Goal: Browse casually: Explore the website without a specific task or goal

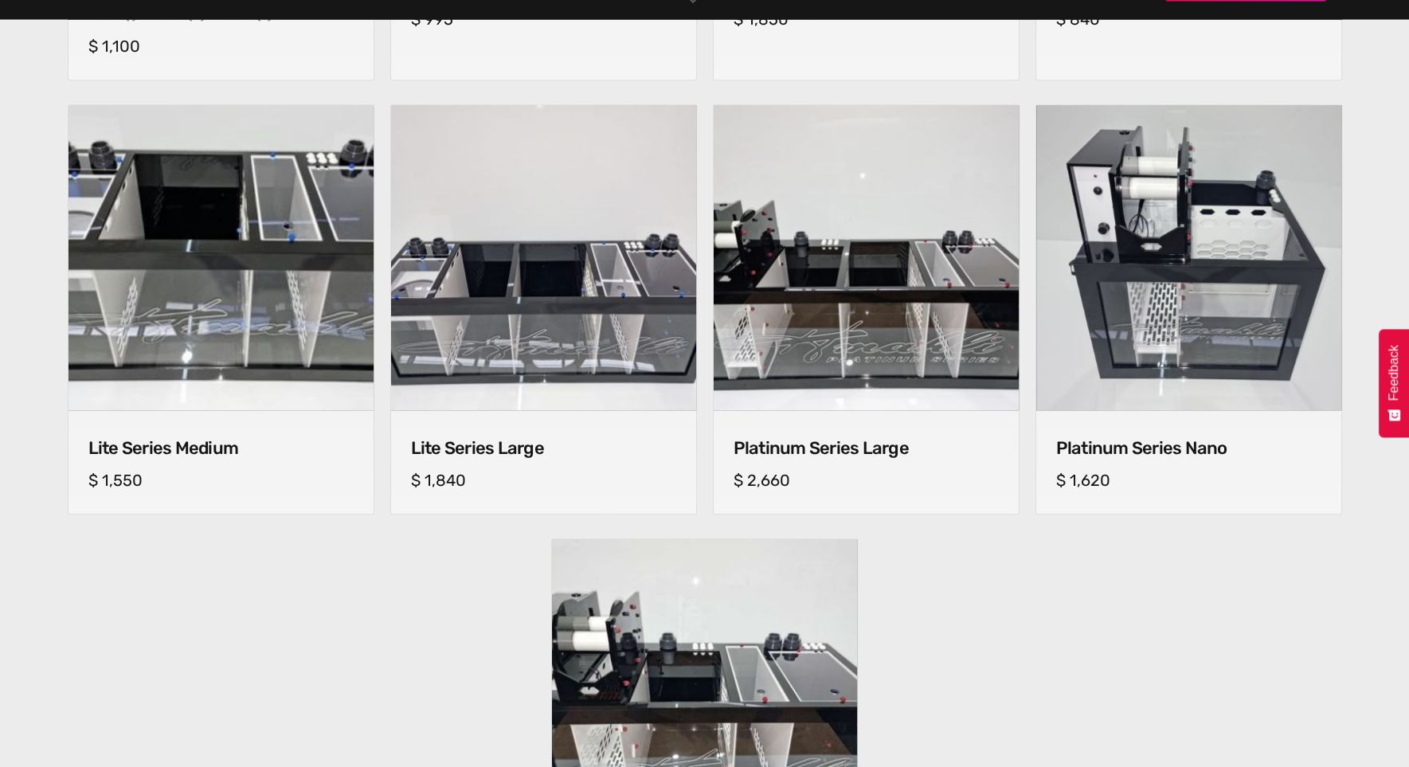
scroll to position [1036, 0]
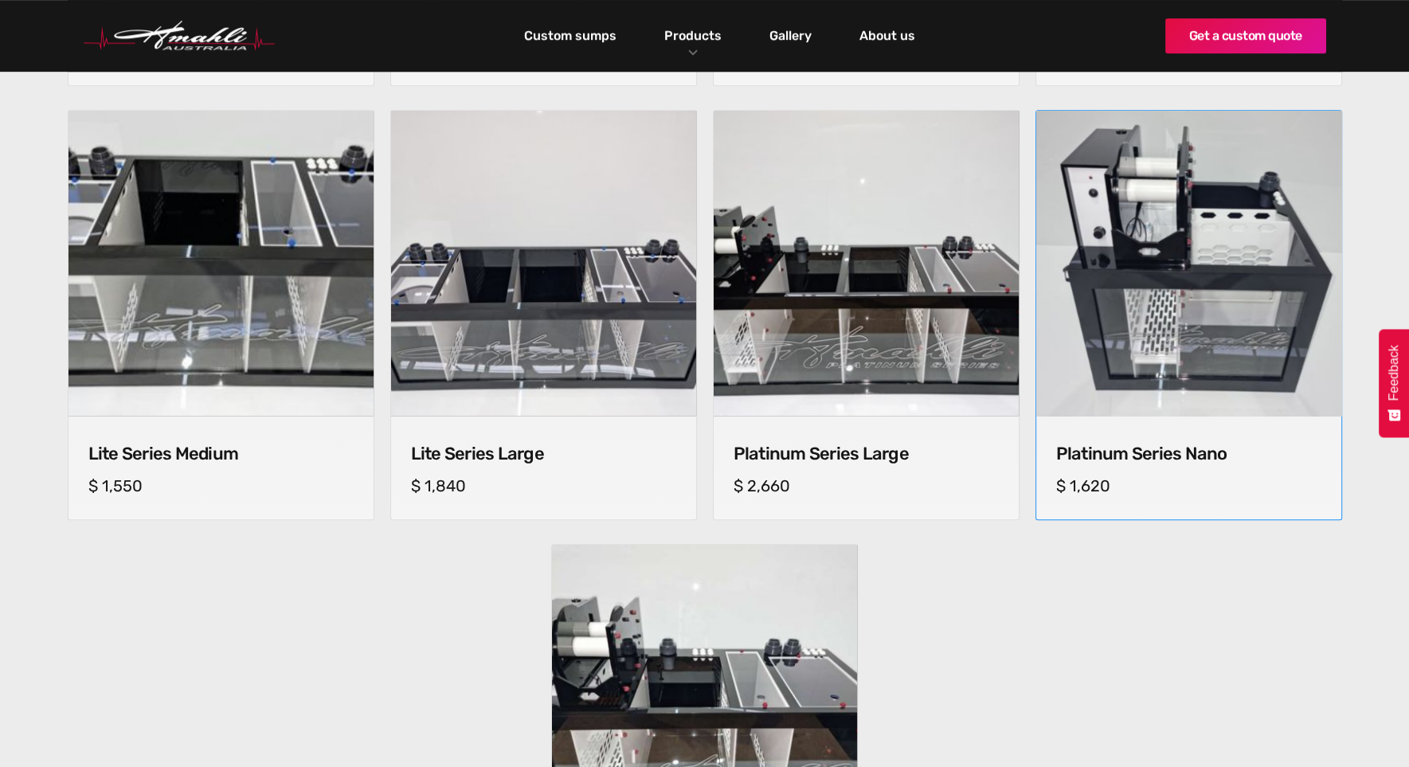
click at [1251, 390] on img at bounding box center [1188, 264] width 320 height 320
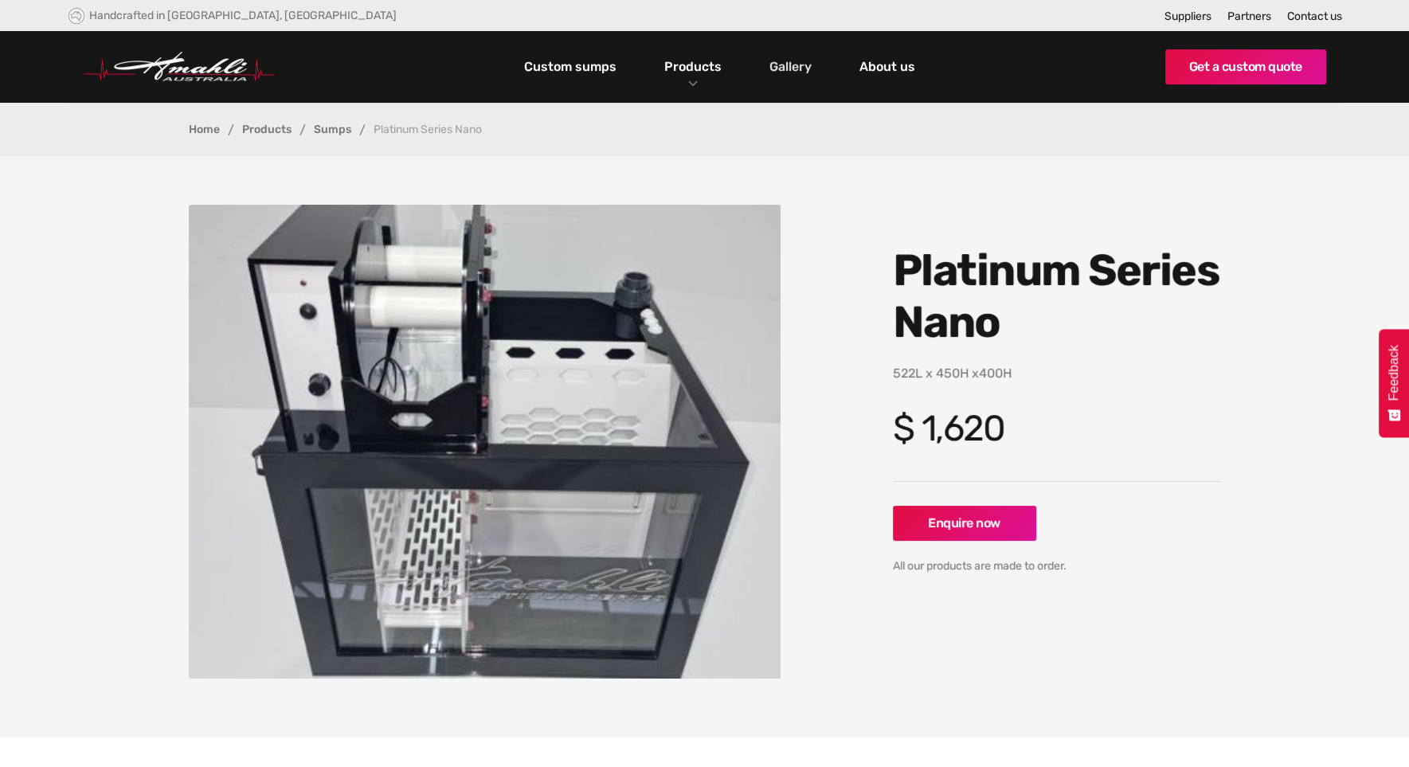
click at [791, 68] on link "Gallery" at bounding box center [791, 66] width 50 height 27
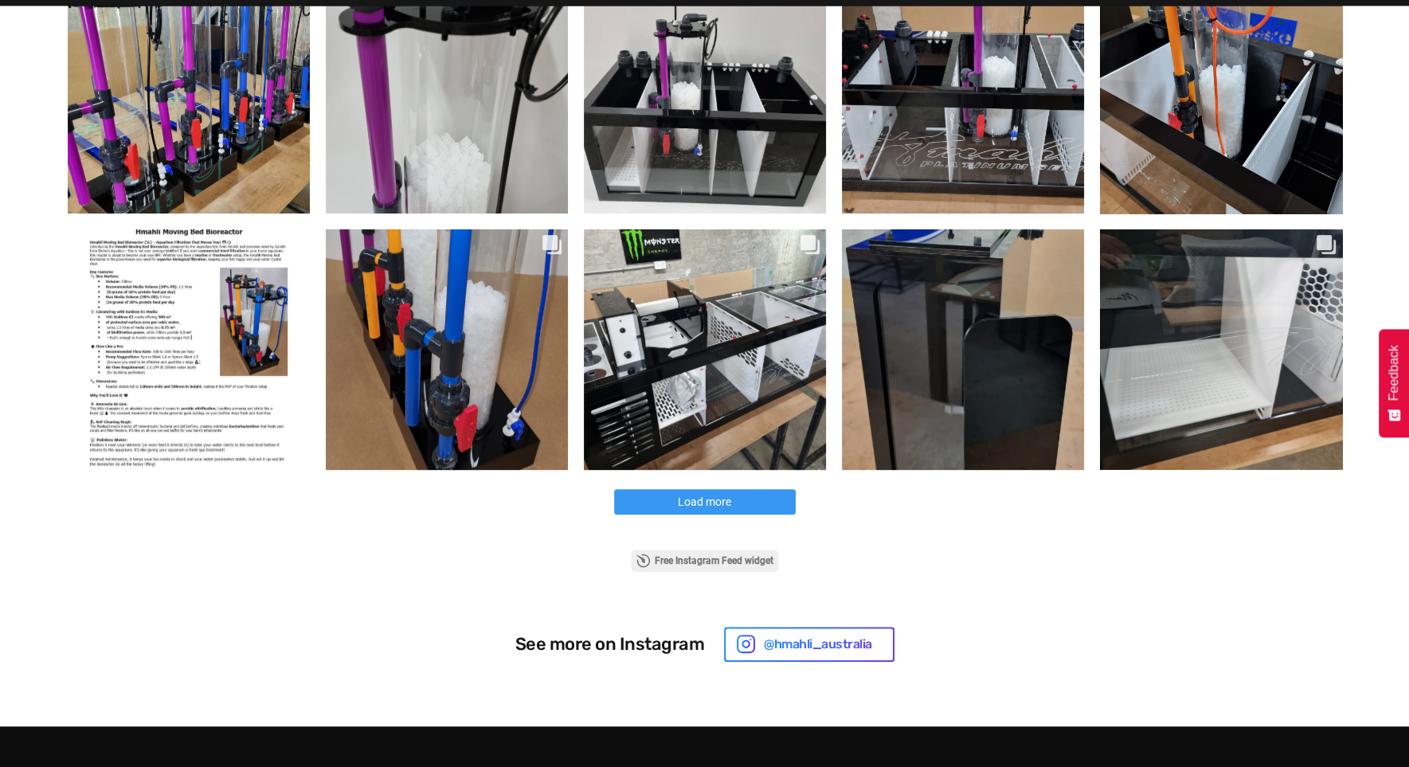
scroll to position [797, 0]
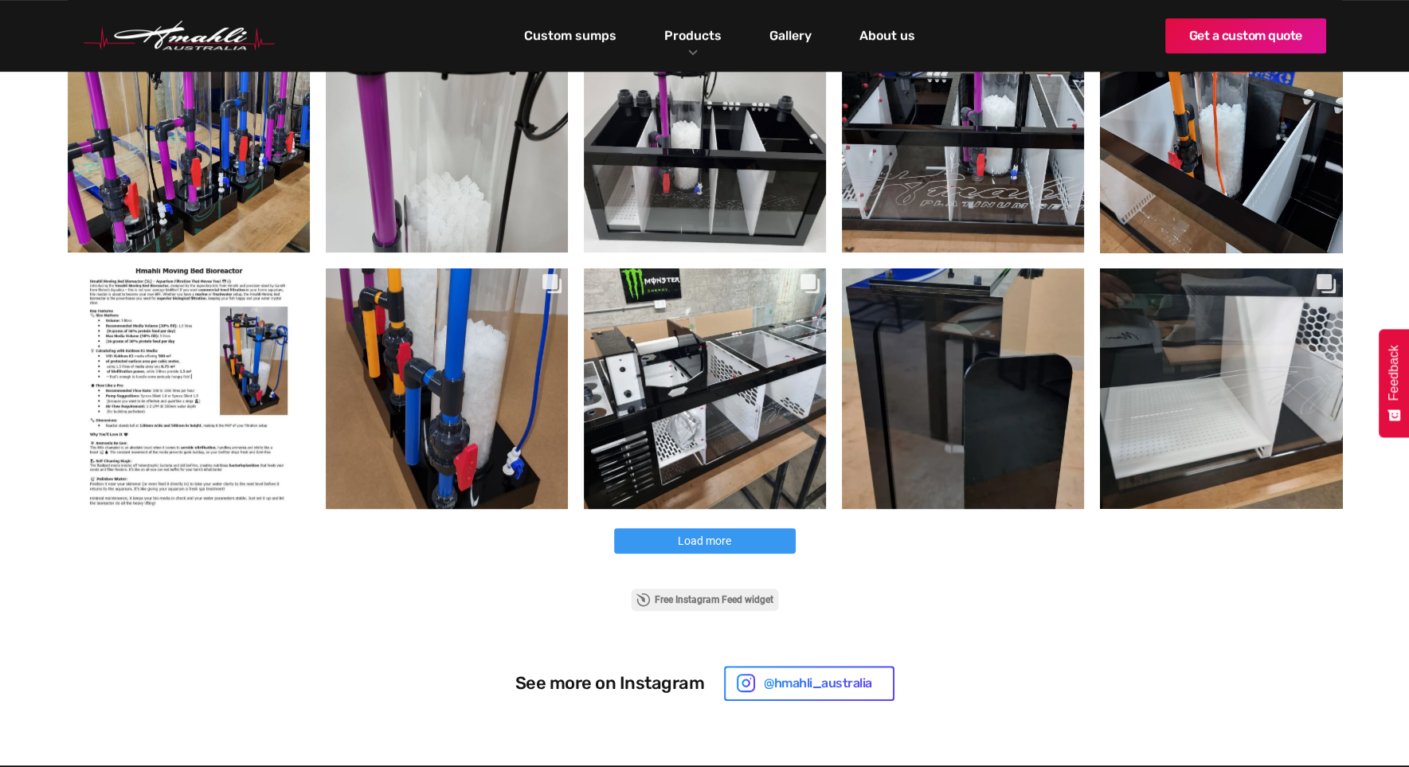
click at [733, 546] on button "Load more" at bounding box center [705, 540] width 182 height 25
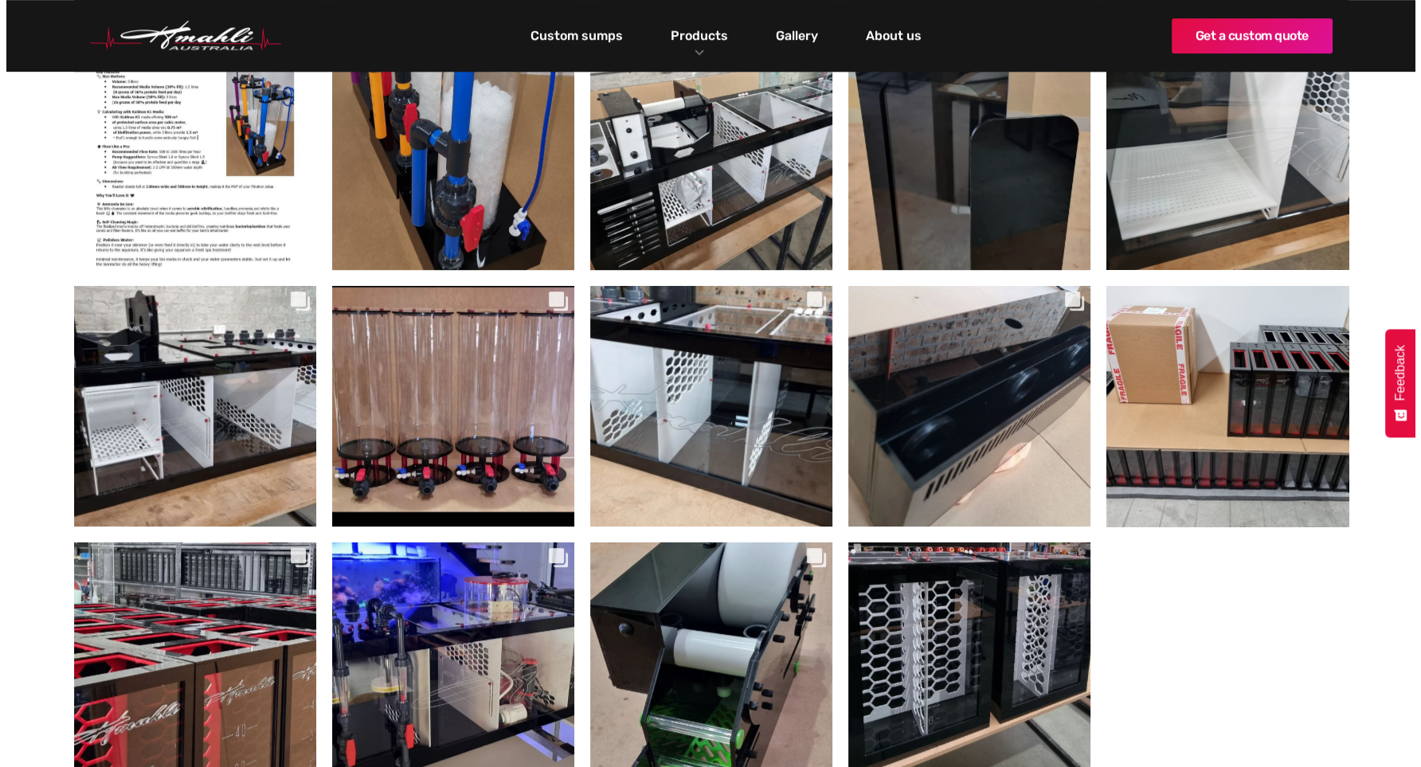
scroll to position [1036, 0]
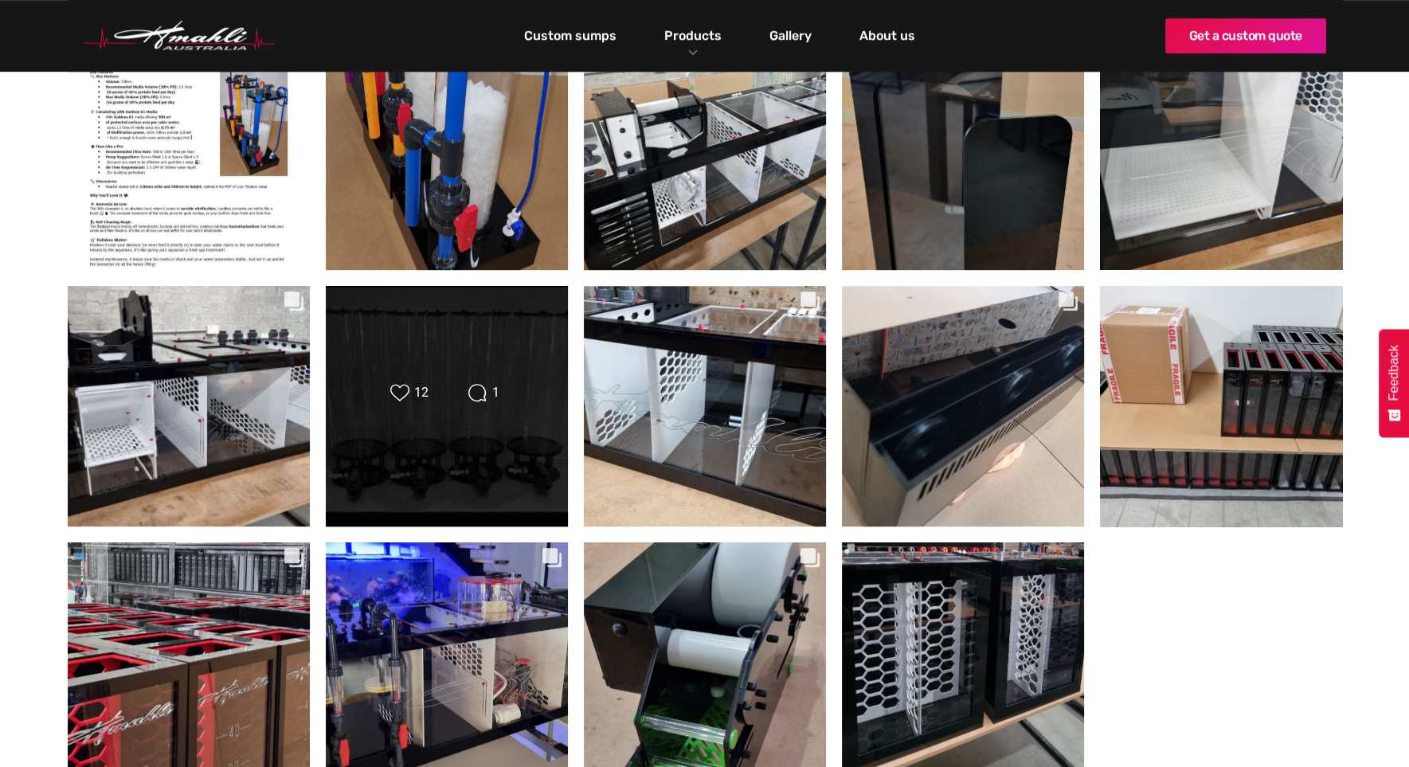
click at [437, 394] on div "Likes Count 12 Comments Count 1" at bounding box center [446, 394] width 195 height 22
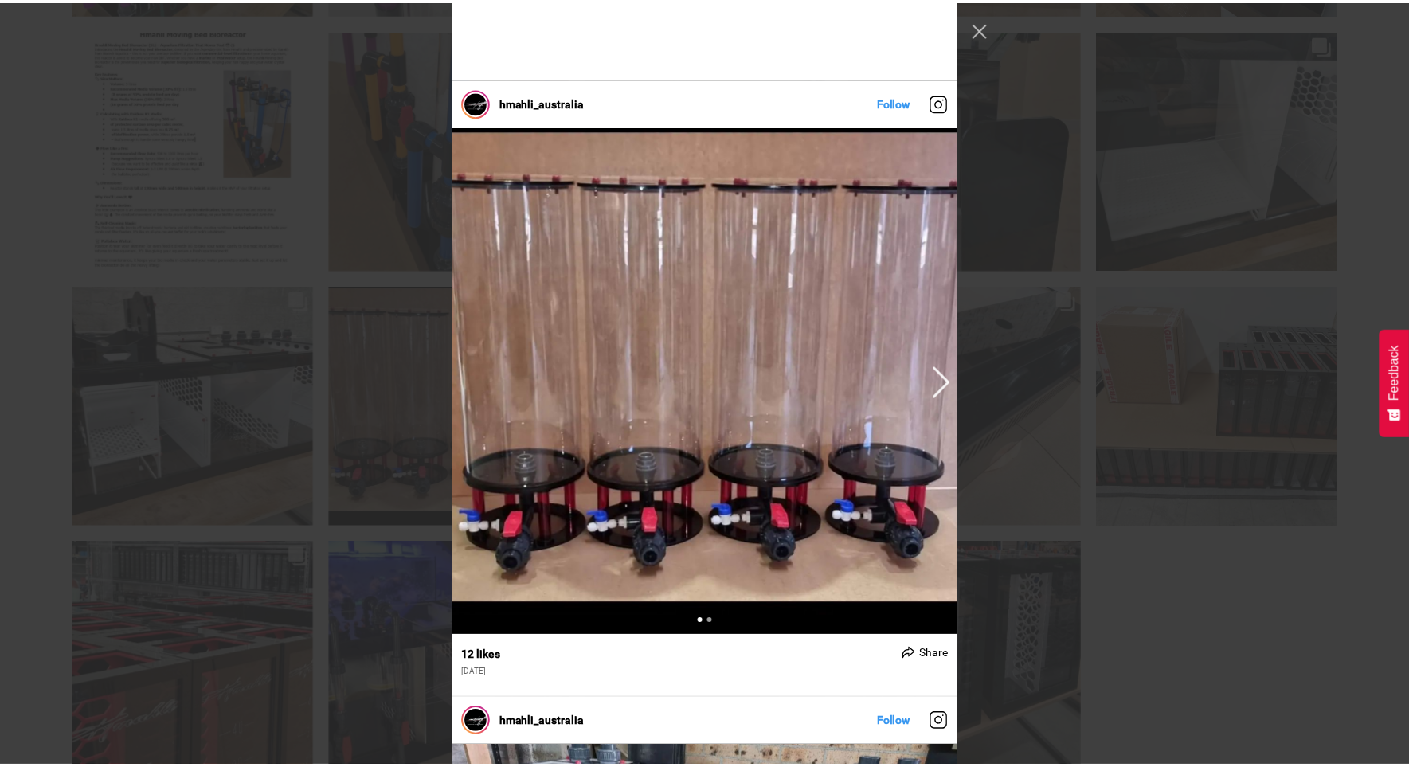
scroll to position [3744, 0]
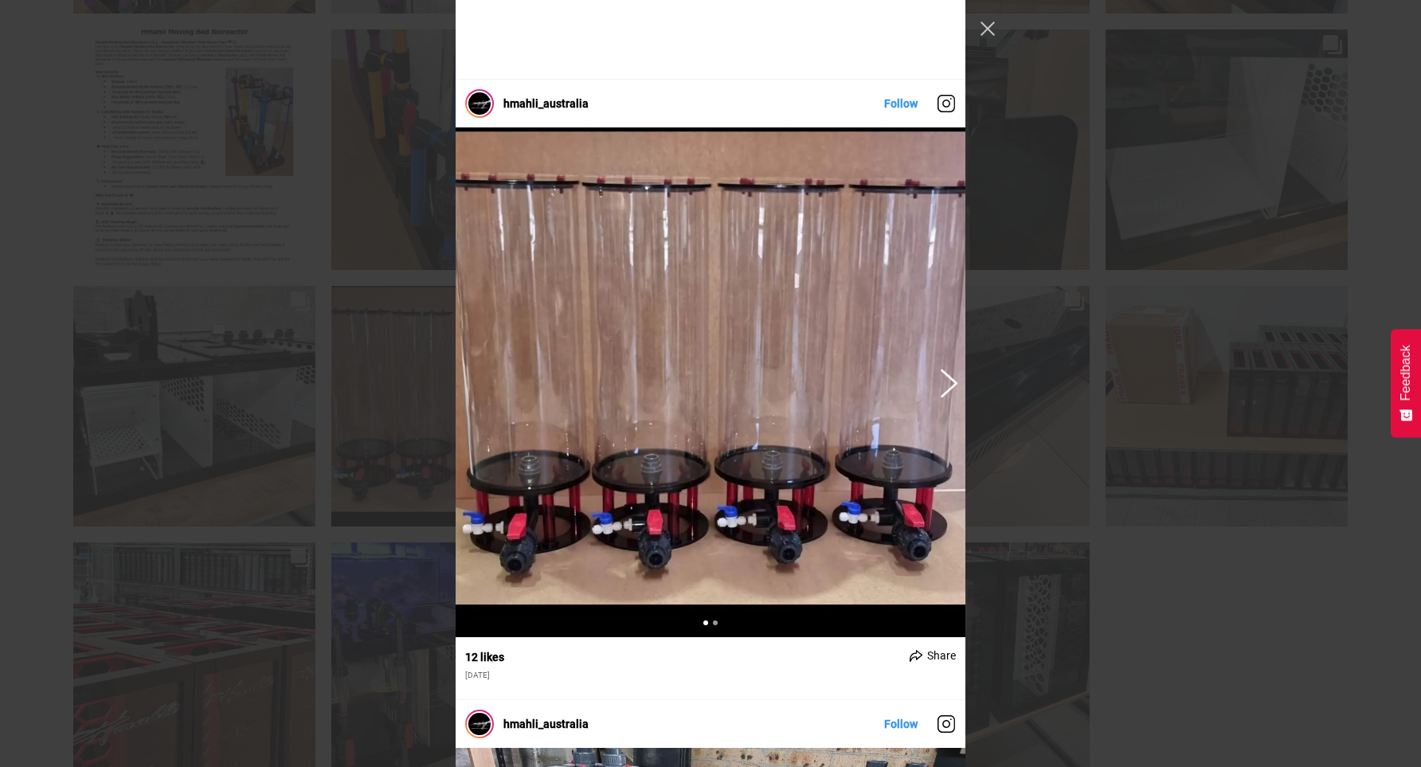
click at [943, 380] on button "Previous image" at bounding box center [946, 382] width 19 height 29
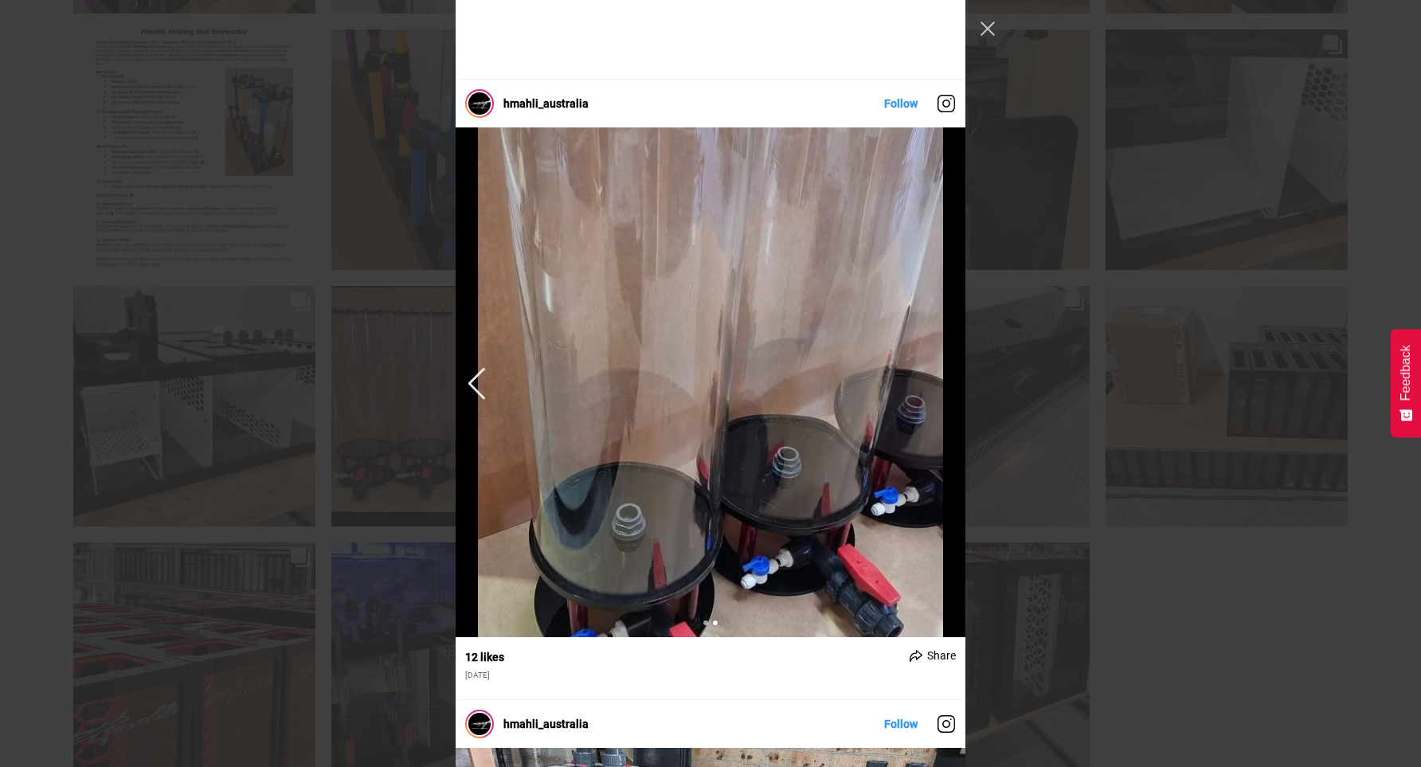
click at [943, 380] on img "Instagram Feed popup" at bounding box center [711, 382] width 510 height 510
click at [465, 381] on button "Next image" at bounding box center [474, 382] width 19 height 29
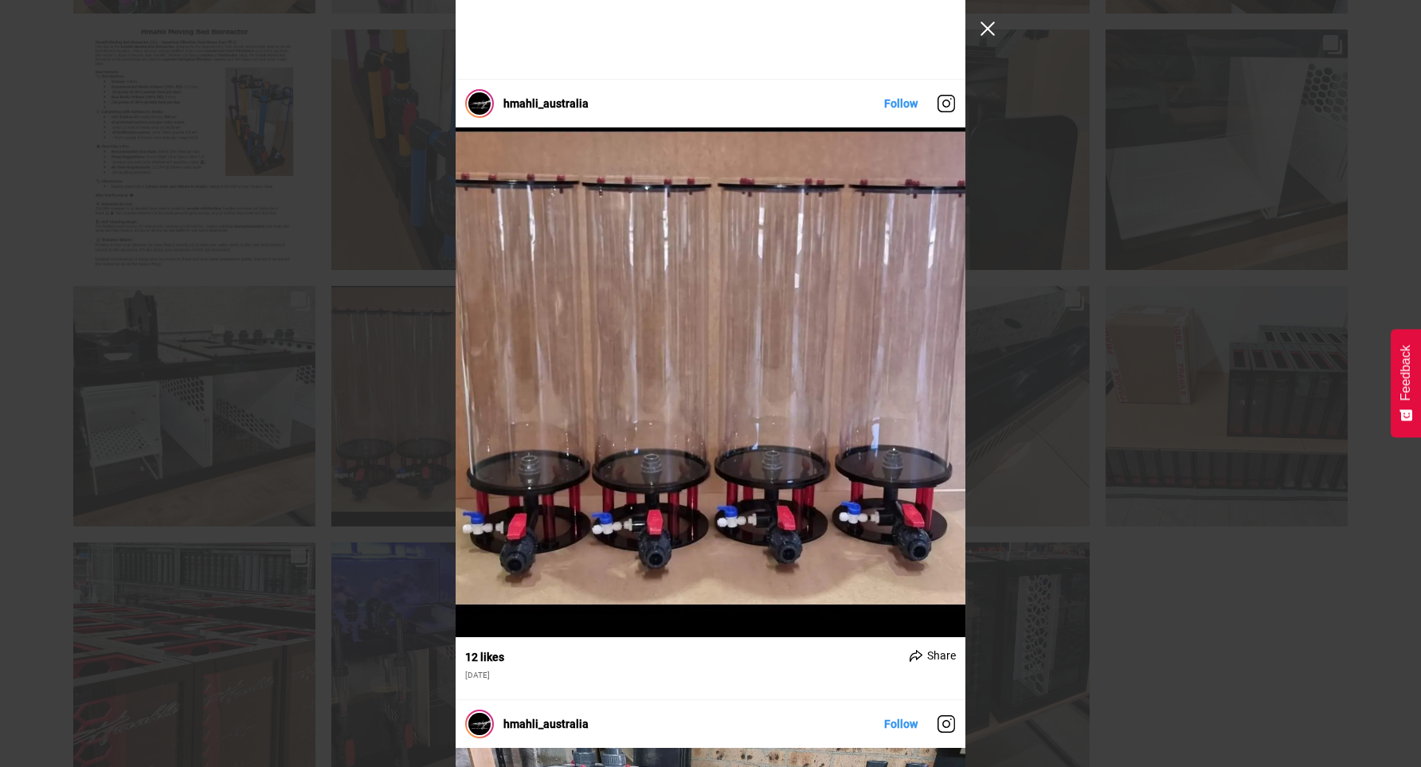
click at [987, 22] on button "Close Instagram Feed Popup" at bounding box center [987, 28] width 25 height 25
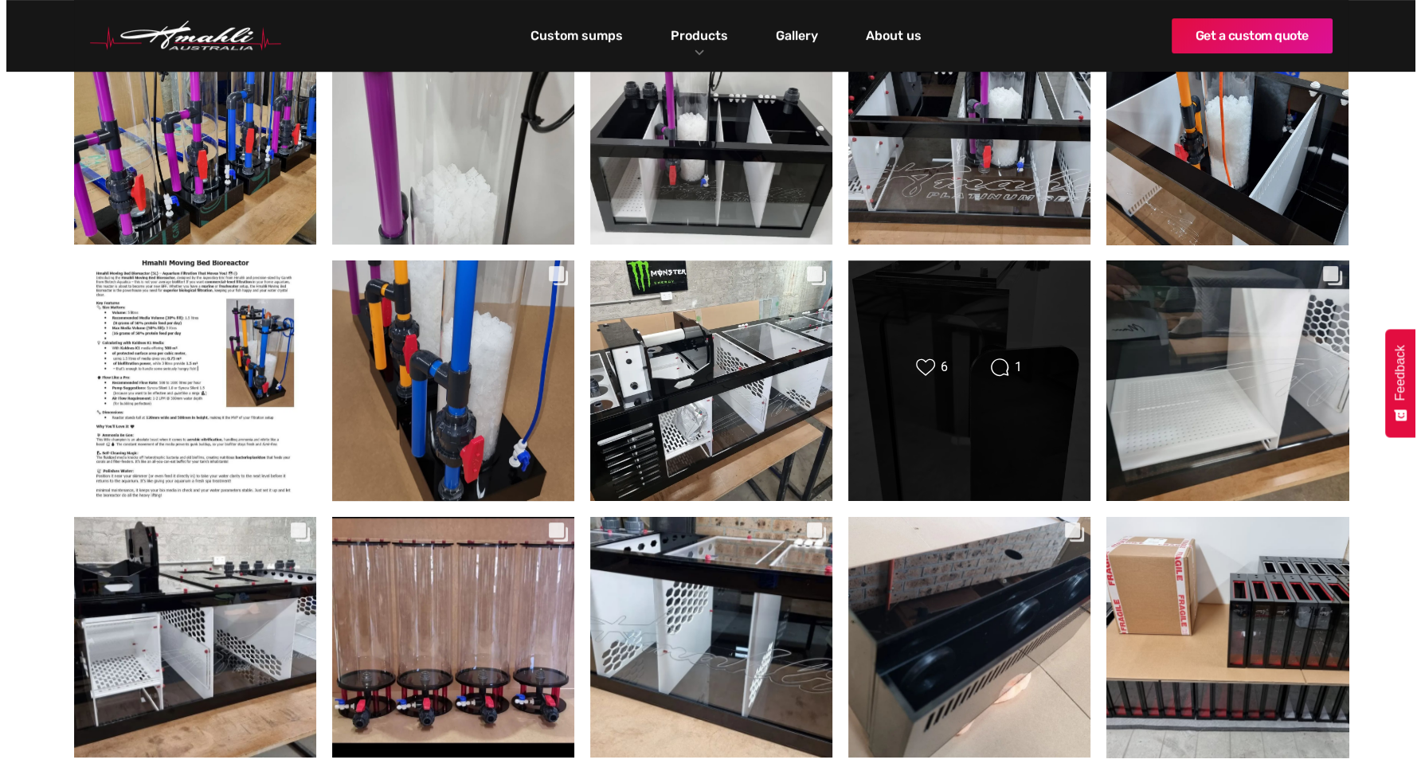
scroll to position [797, 0]
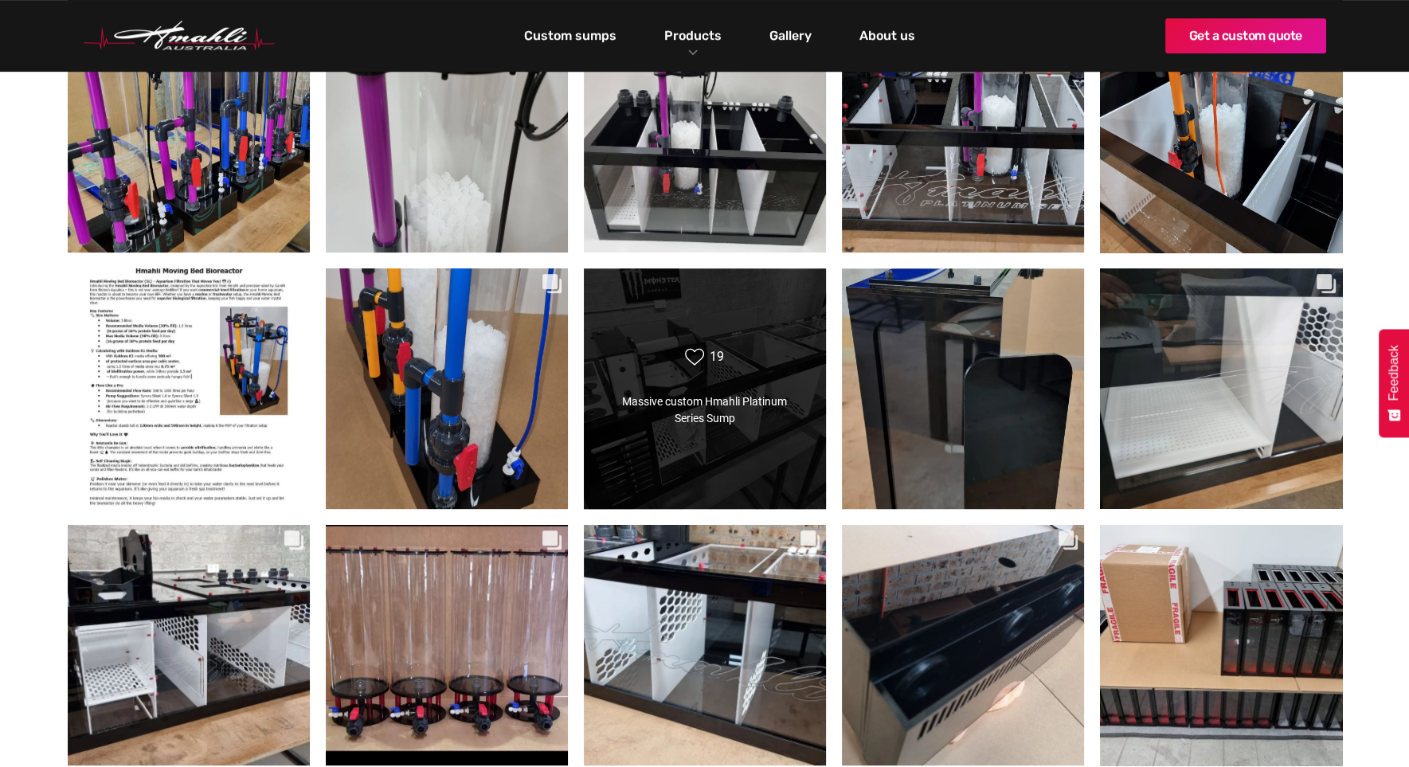
click at [759, 435] on div "Likes Count 19 Massive custom Hmahli Platinum Series Sump Massive custom Hmahli…" at bounding box center [705, 389] width 244 height 242
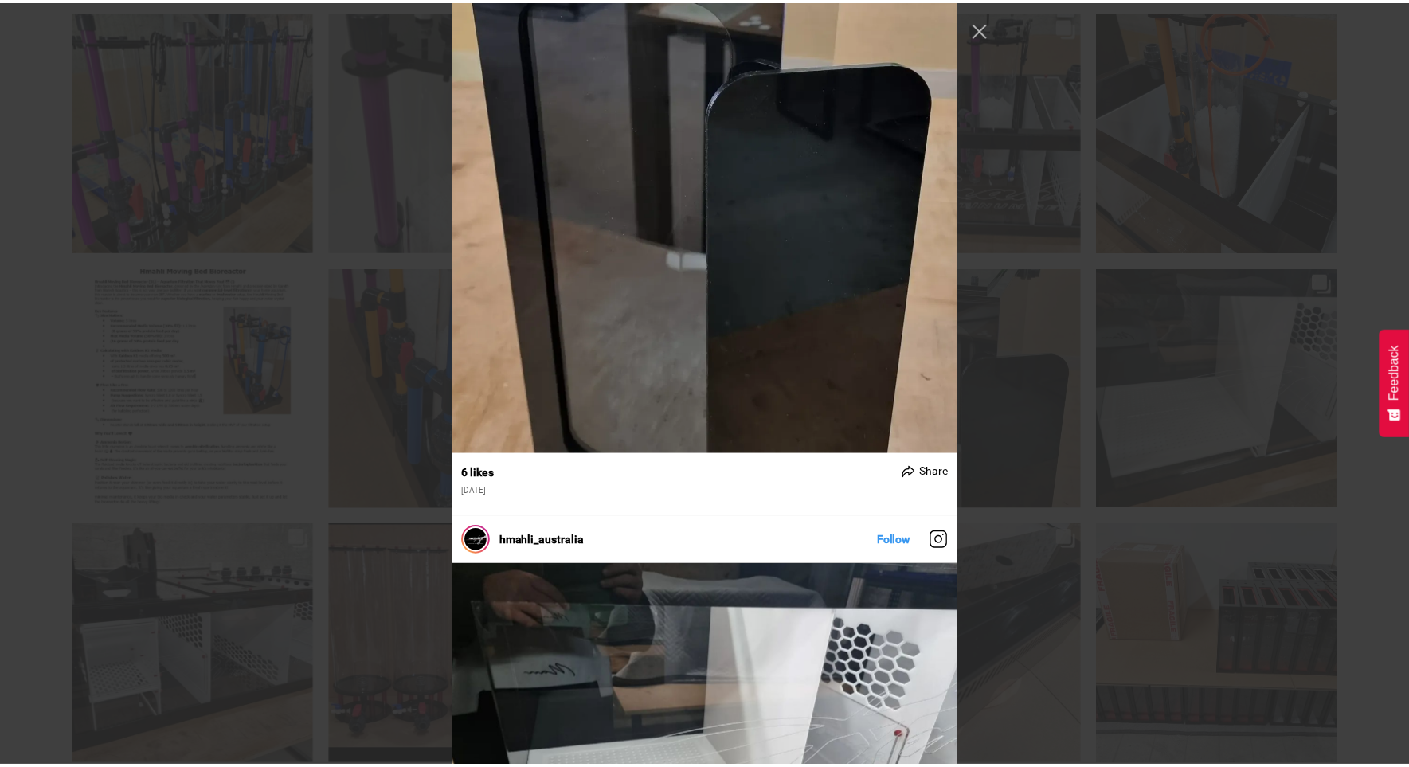
scroll to position [2868, 0]
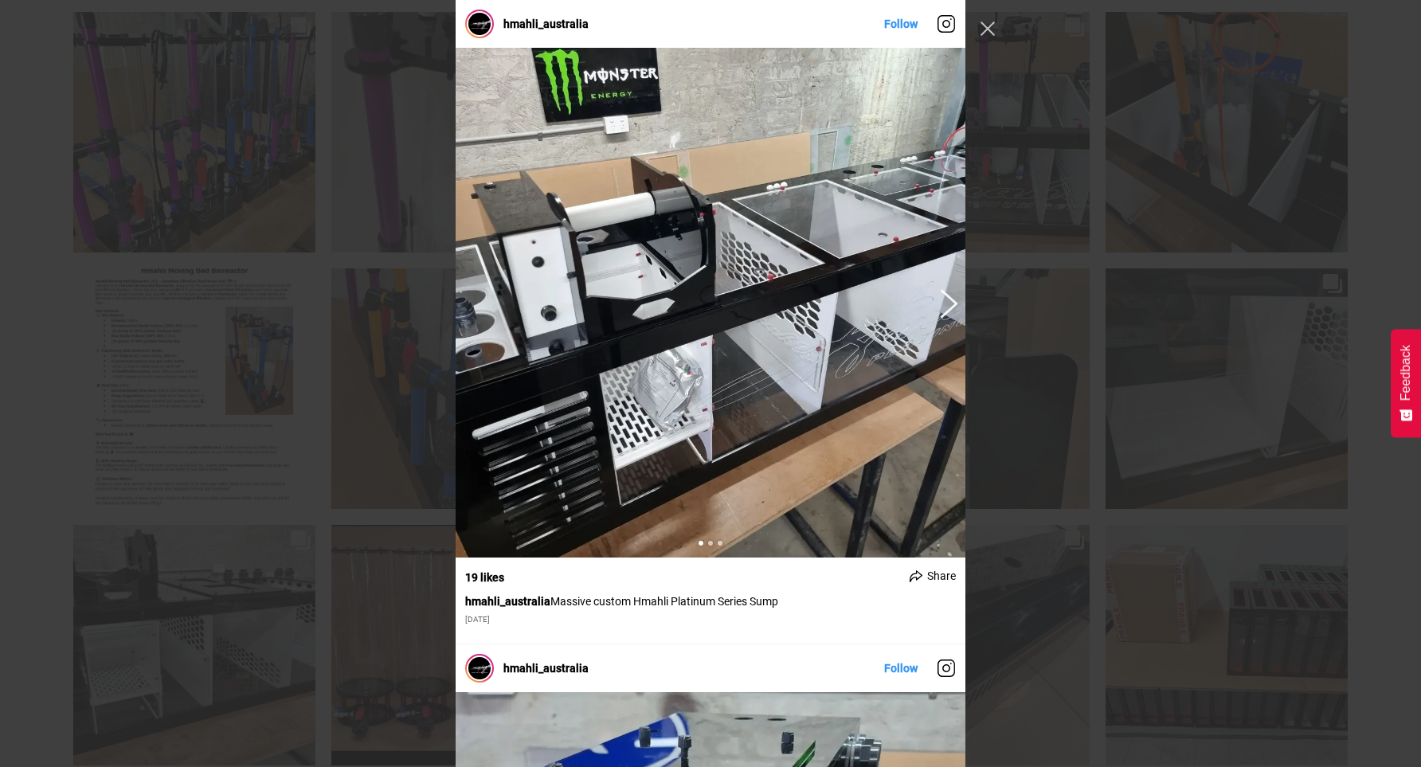
click at [942, 300] on button "Previous image" at bounding box center [946, 302] width 19 height 29
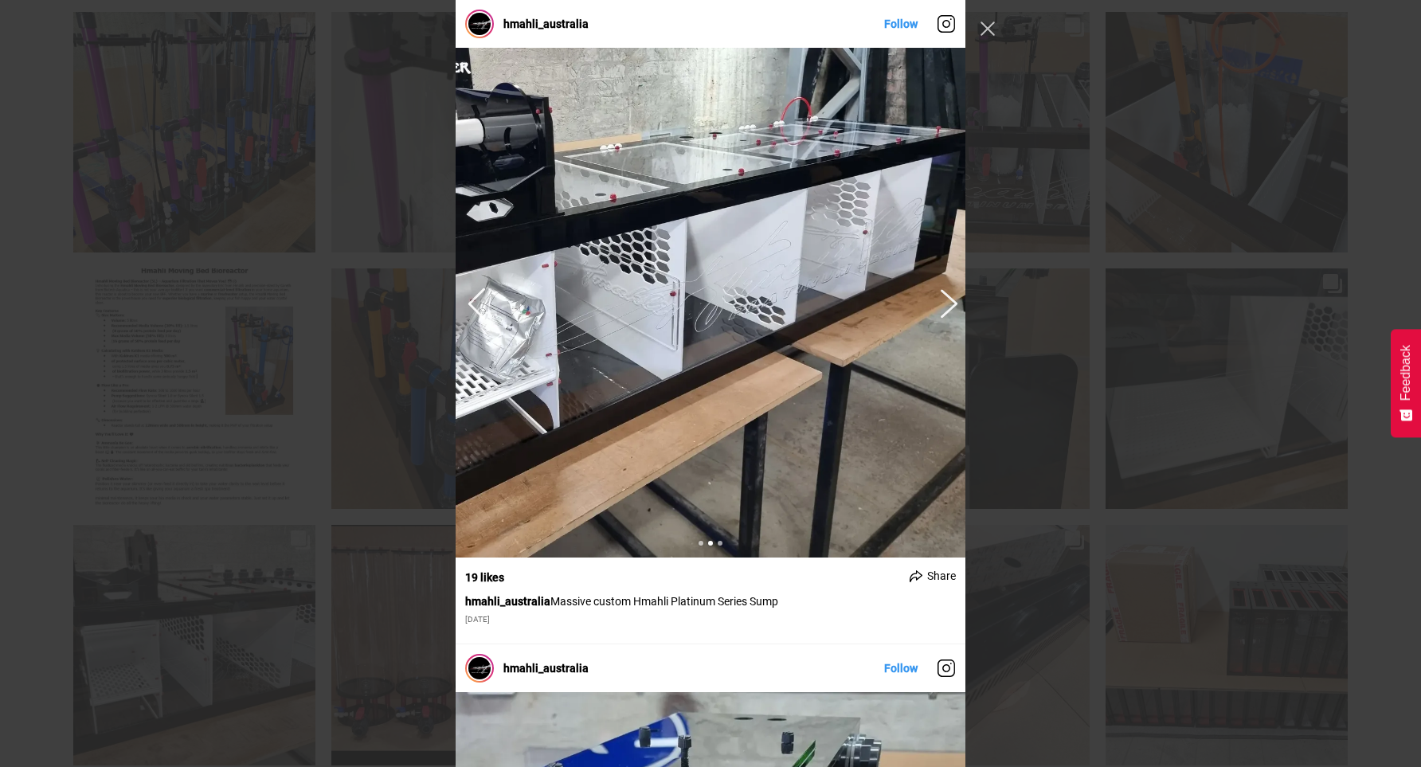
click at [942, 300] on button "Previous image" at bounding box center [946, 302] width 19 height 29
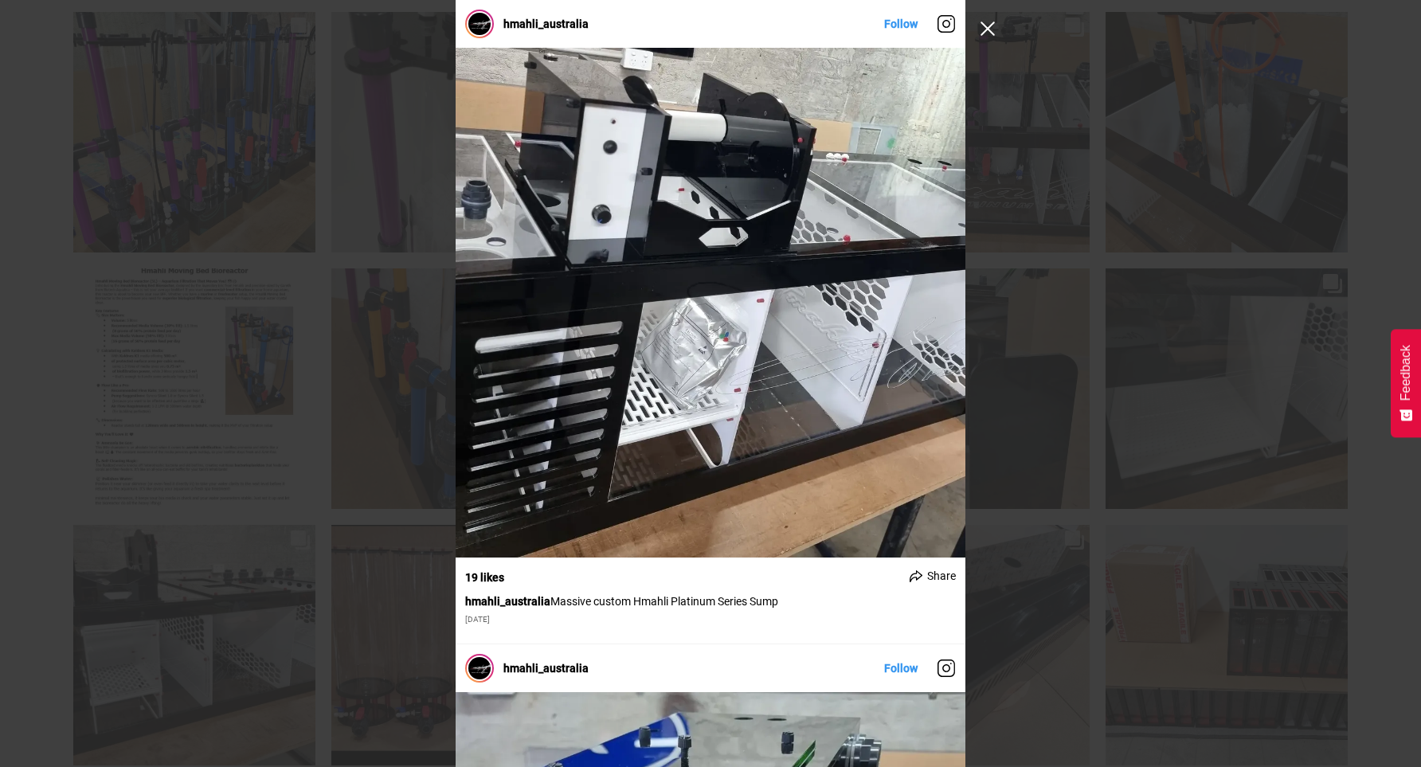
click at [993, 26] on button "Close Instagram Feed Popup" at bounding box center [987, 28] width 25 height 25
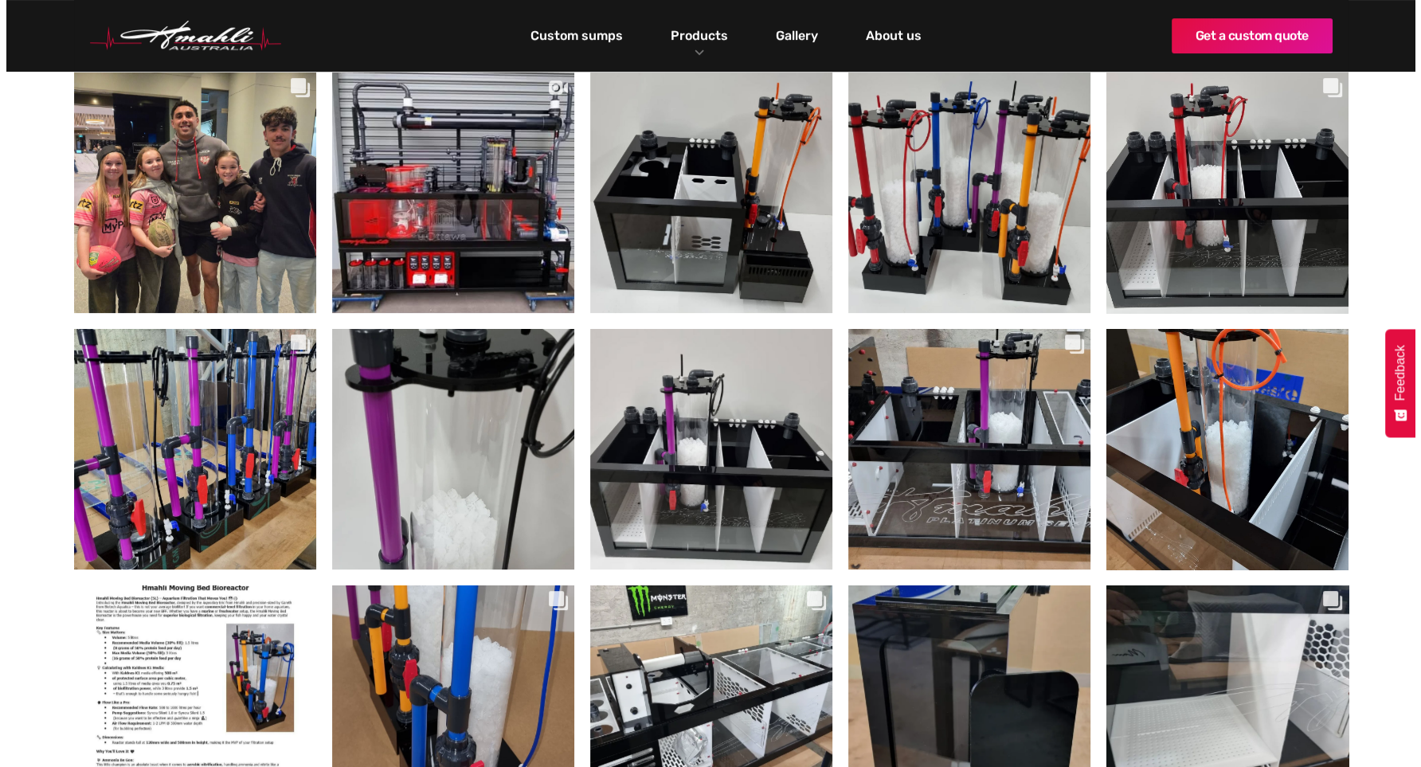
scroll to position [478, 0]
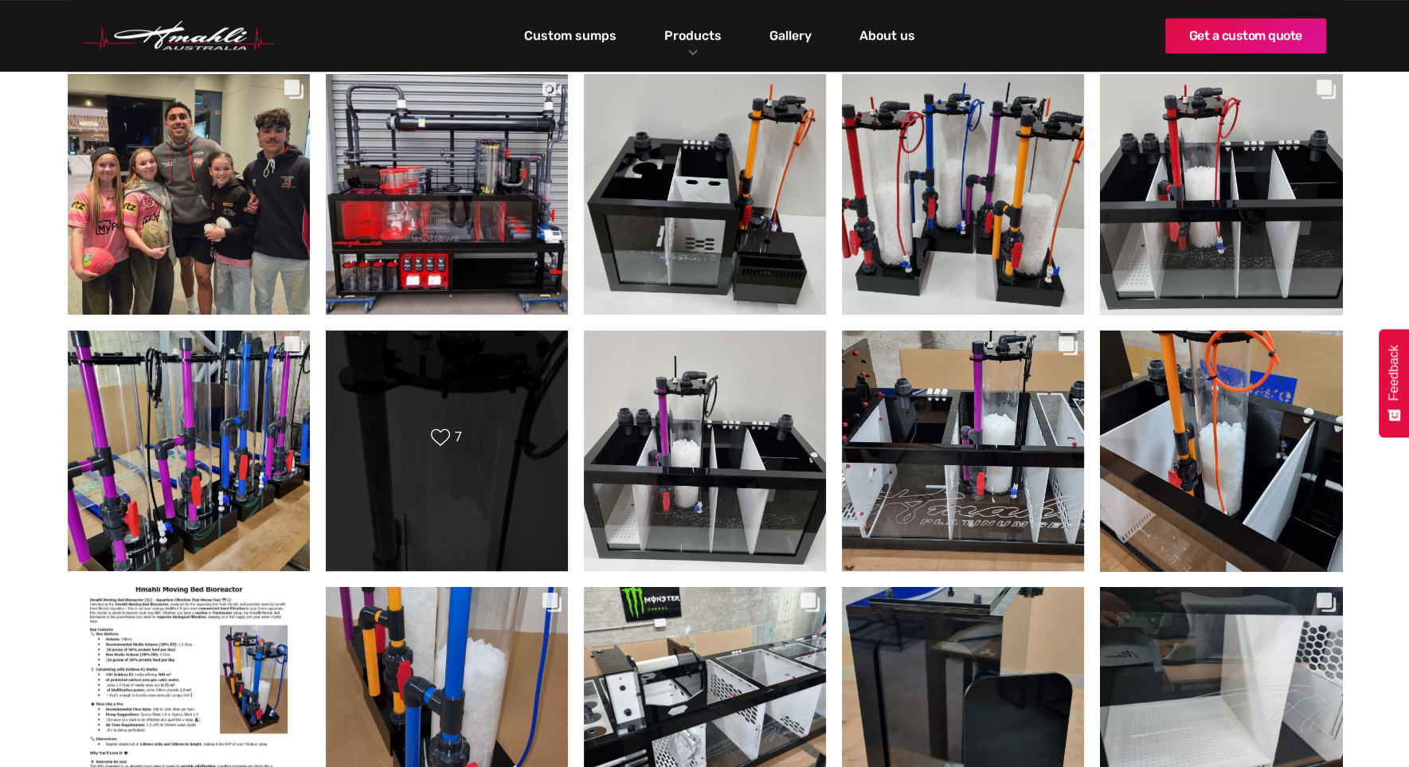
click at [460, 508] on div "Likes Count 7" at bounding box center [447, 451] width 244 height 242
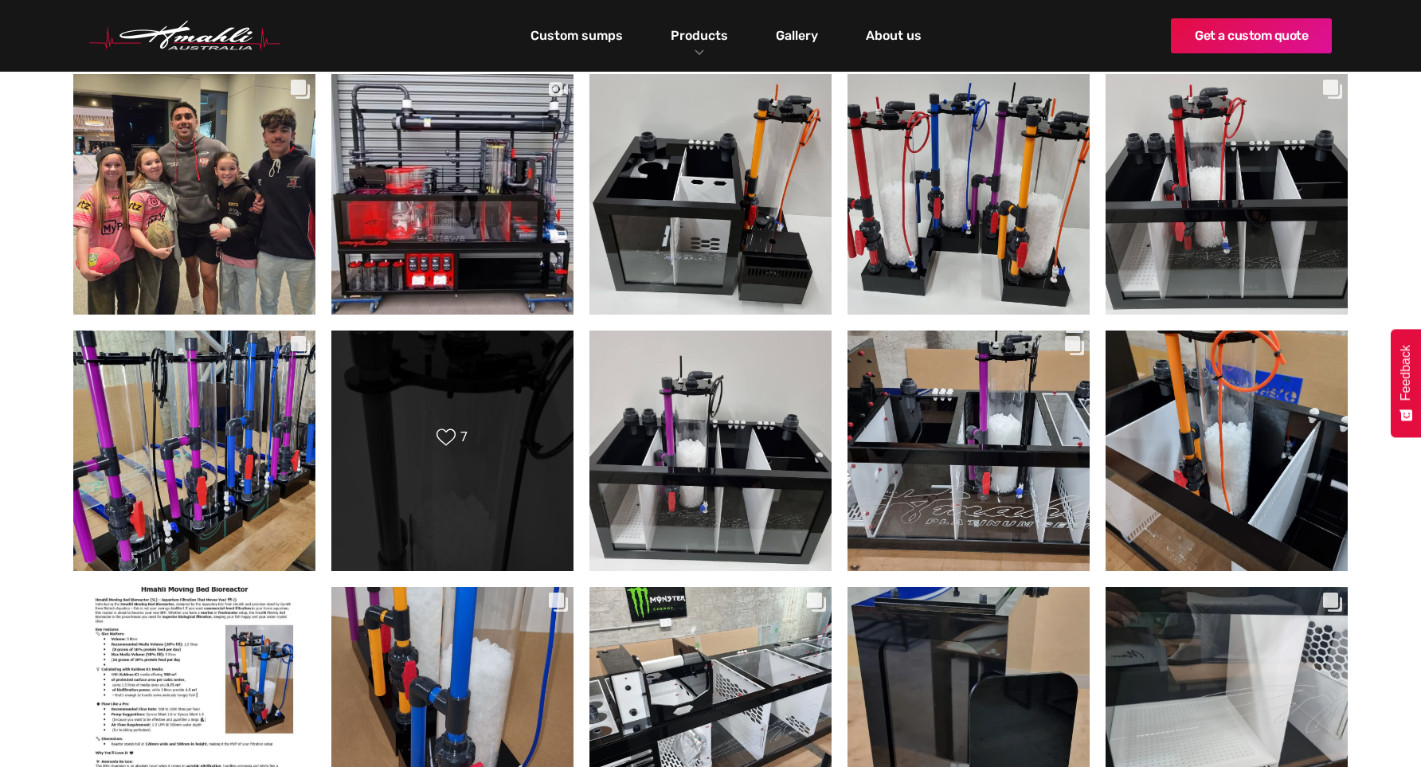
scroll to position [1434, 0]
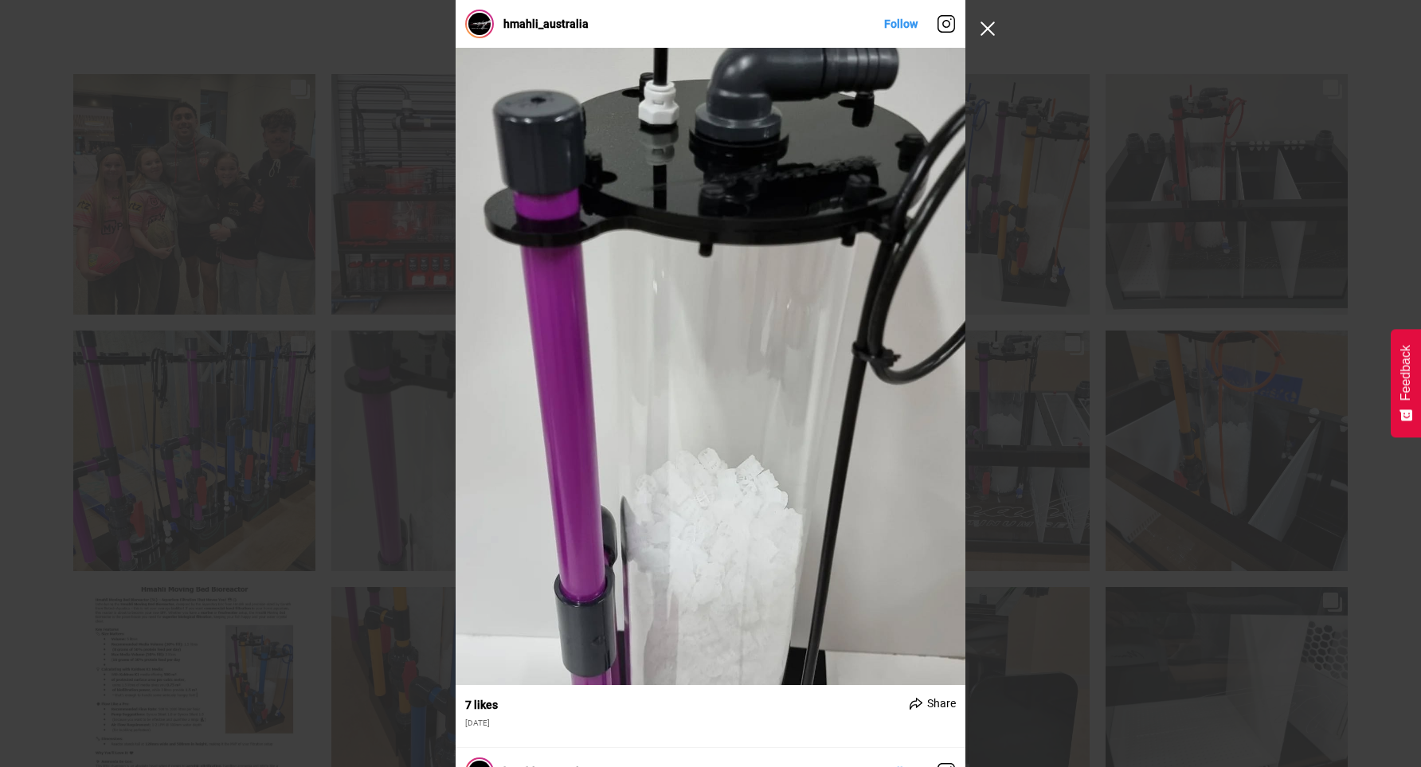
click at [991, 22] on button "Close Instagram Feed Popup" at bounding box center [987, 28] width 25 height 25
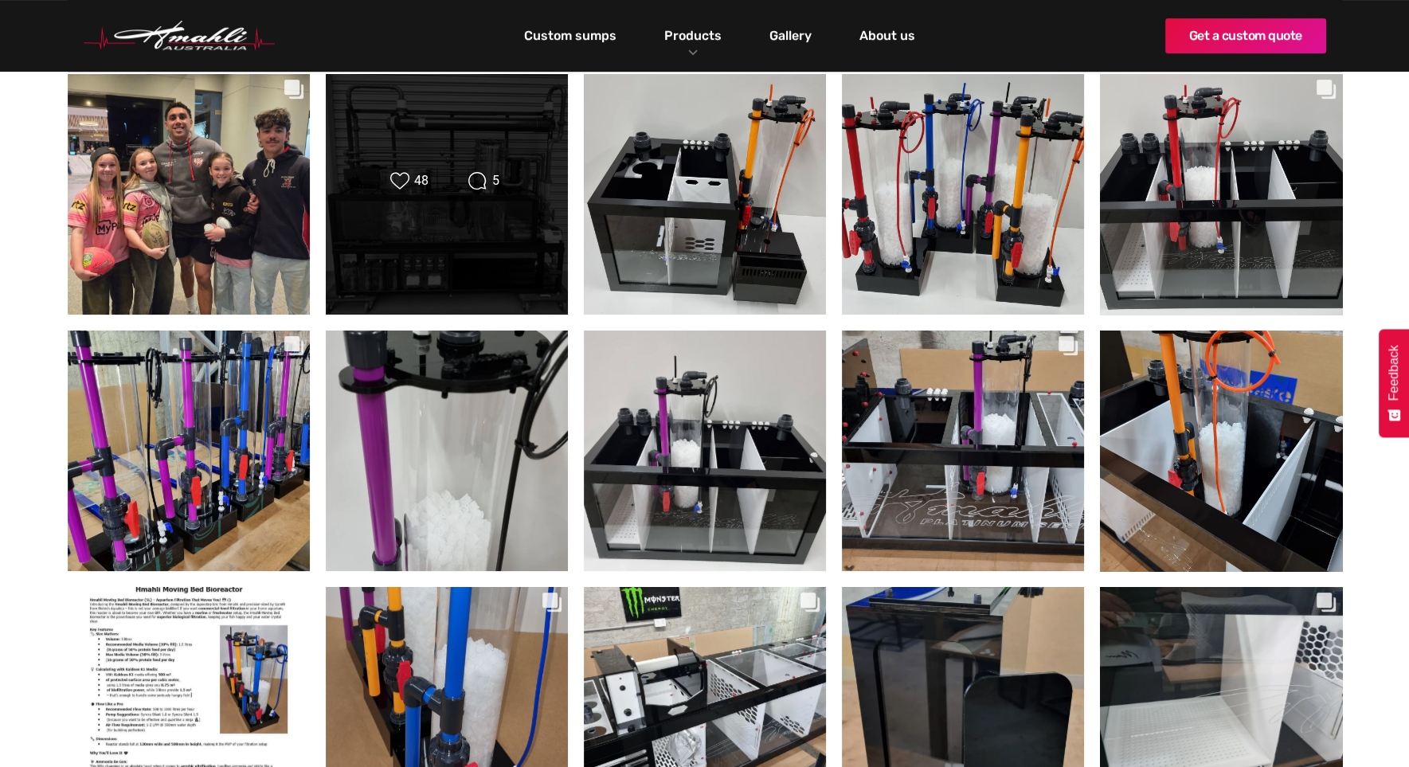
click at [492, 259] on div "Likes Count 48 Comments Count 5" at bounding box center [447, 194] width 244 height 242
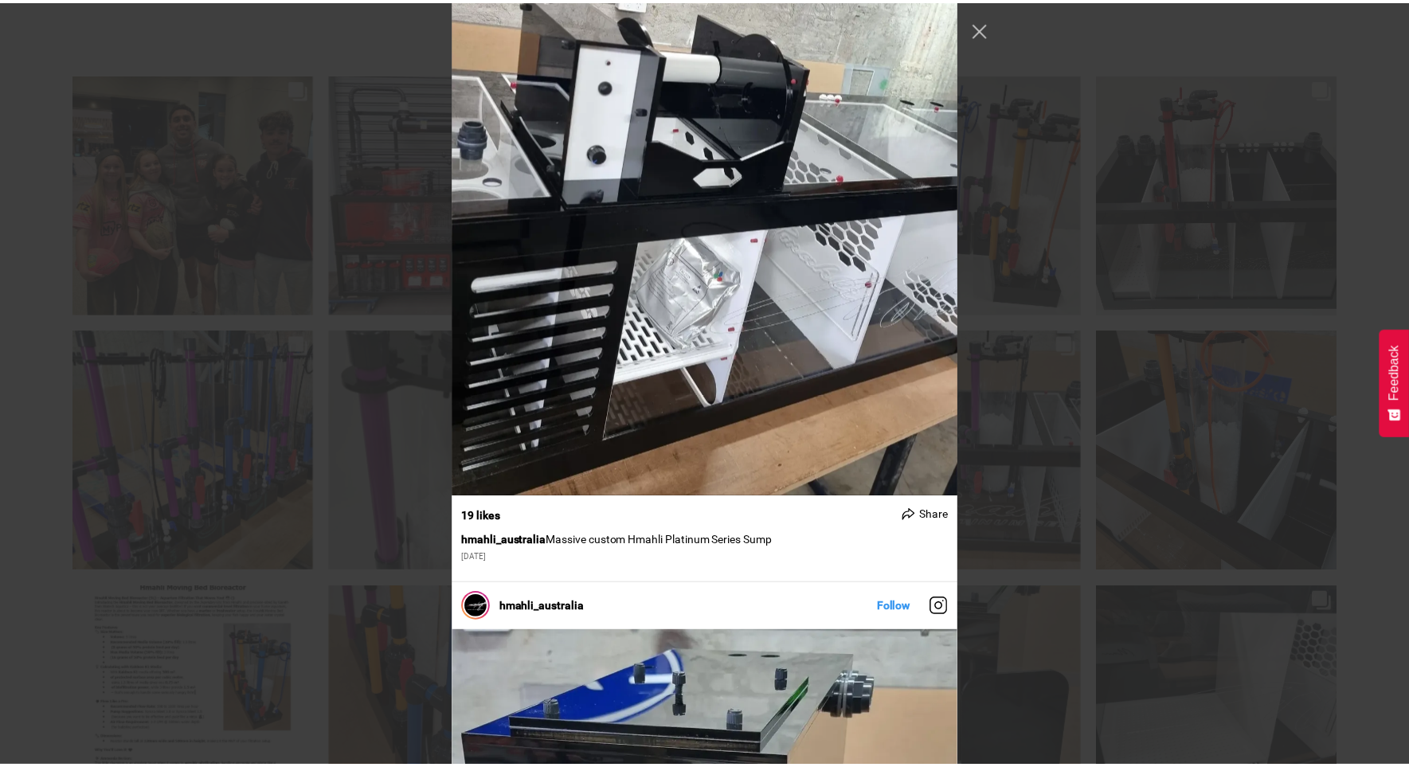
scroll to position [8126, 0]
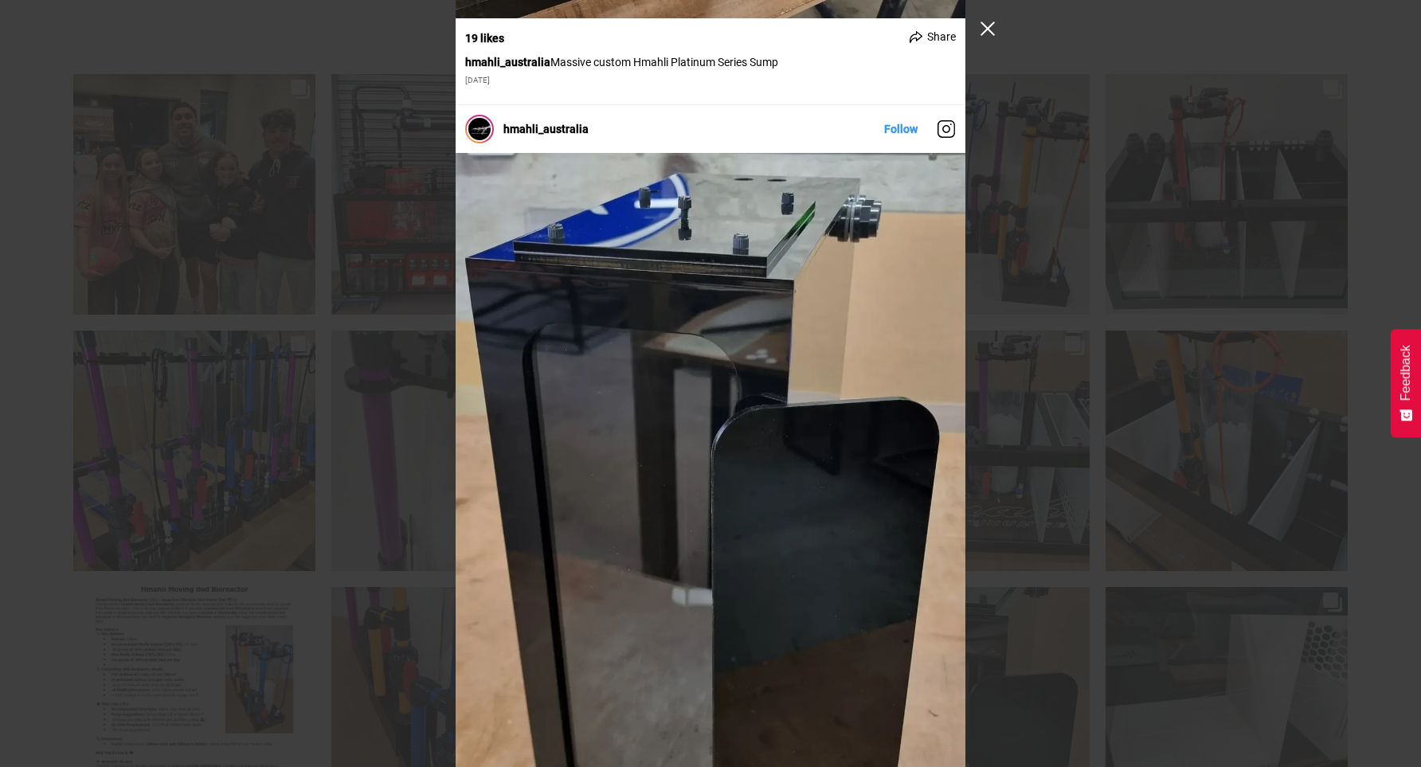
click at [984, 25] on button "Close Instagram Feed Popup" at bounding box center [987, 28] width 25 height 25
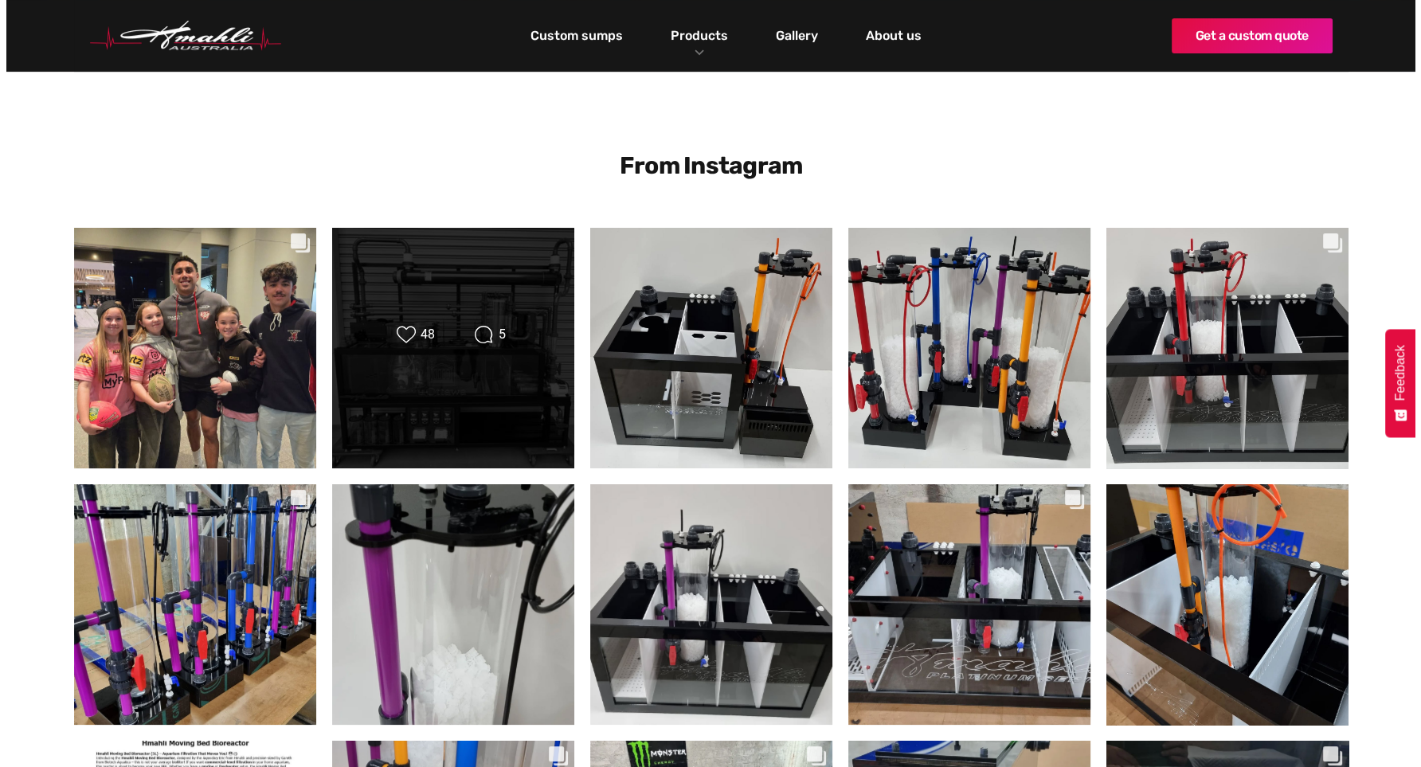
scroll to position [319, 0]
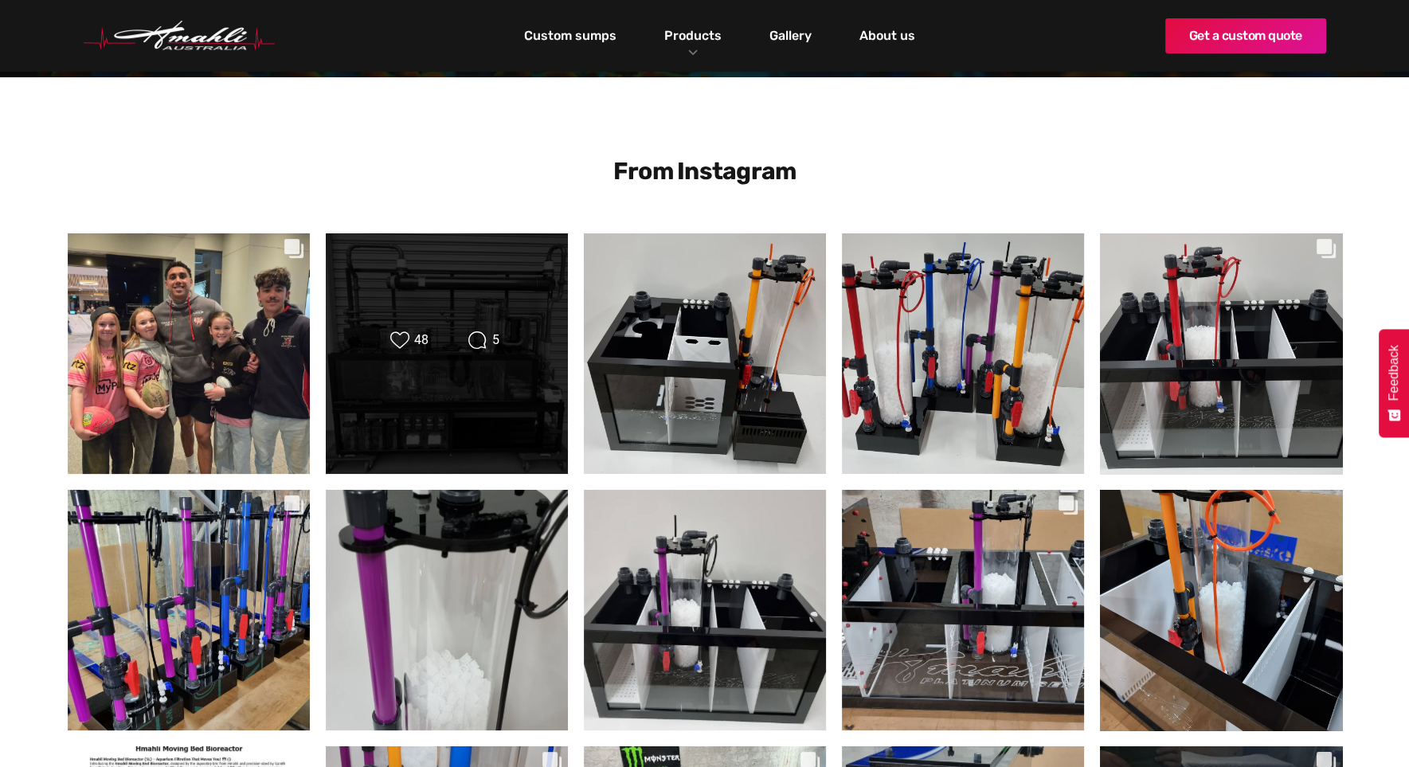
click at [398, 376] on div "Likes Count 48 Comments Count 5" at bounding box center [446, 353] width 195 height 45
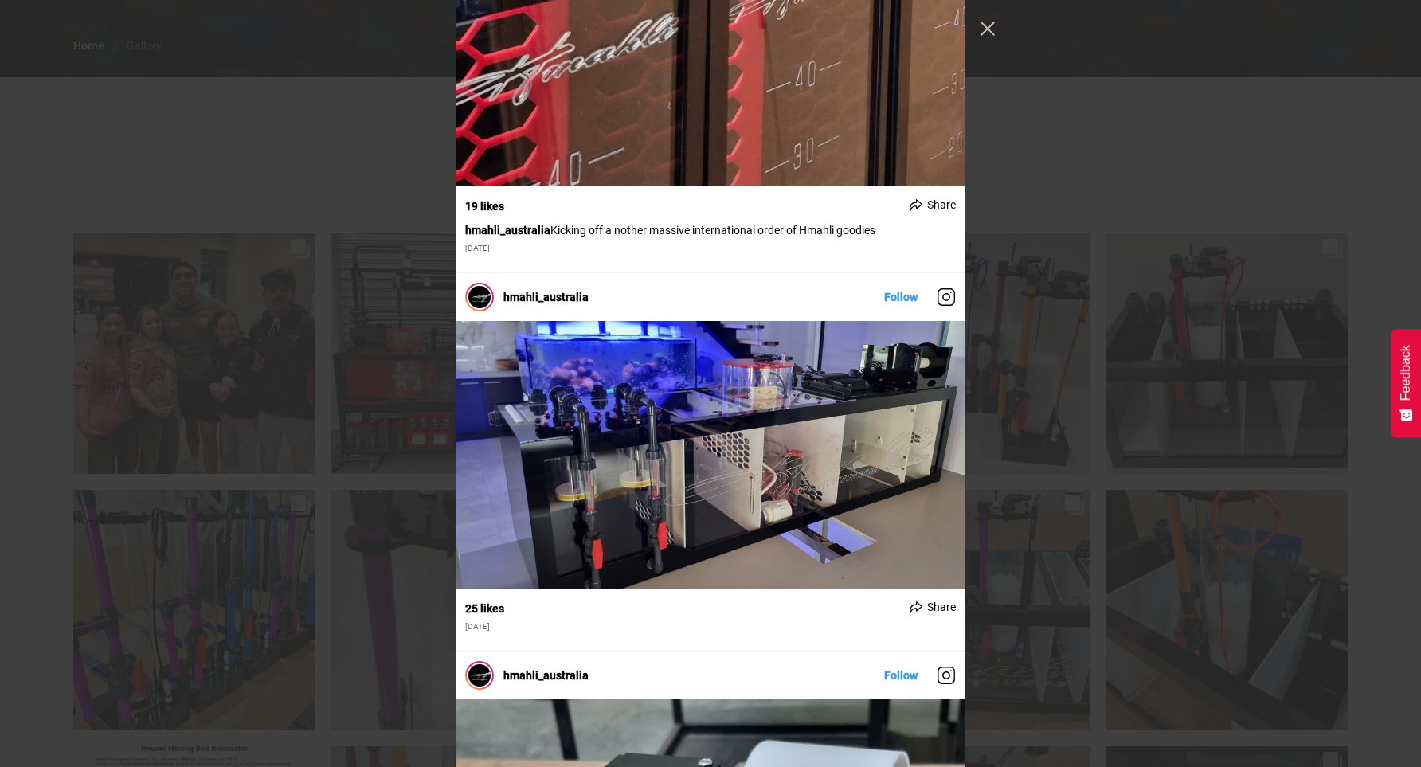
scroll to position [12405, 0]
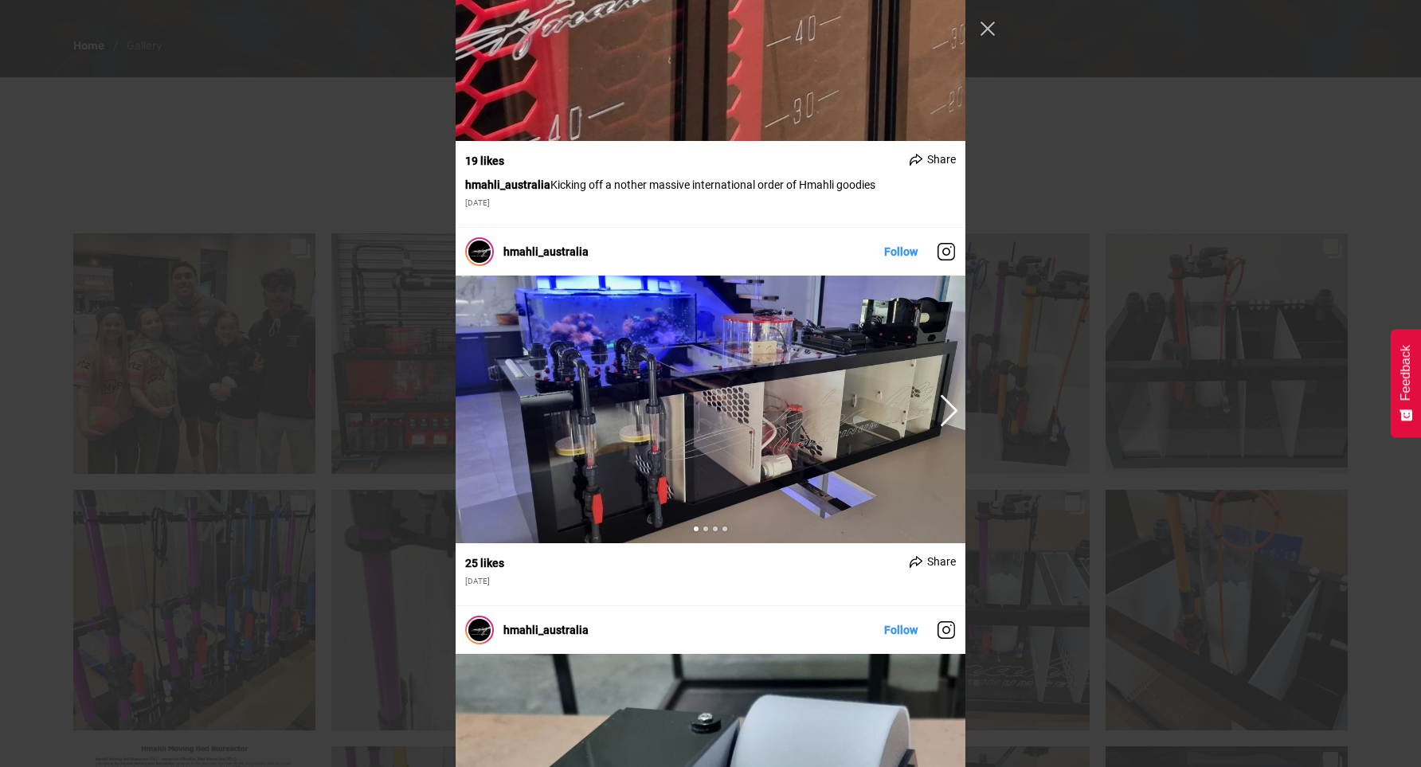
click at [681, 480] on img "Instagram Feed popup" at bounding box center [711, 409] width 510 height 267
click at [938, 409] on button "Previous image" at bounding box center [946, 409] width 19 height 29
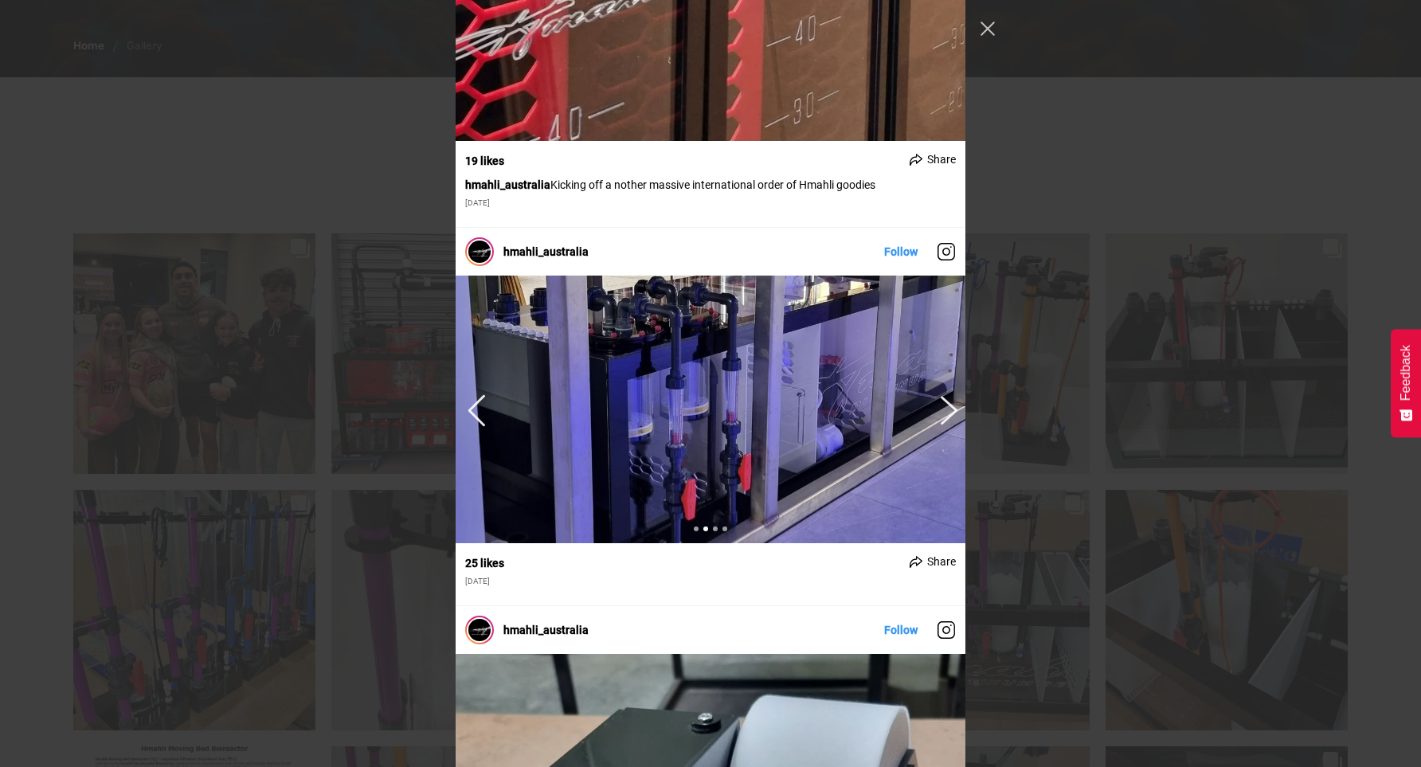
click at [938, 409] on button "Previous image" at bounding box center [946, 409] width 19 height 29
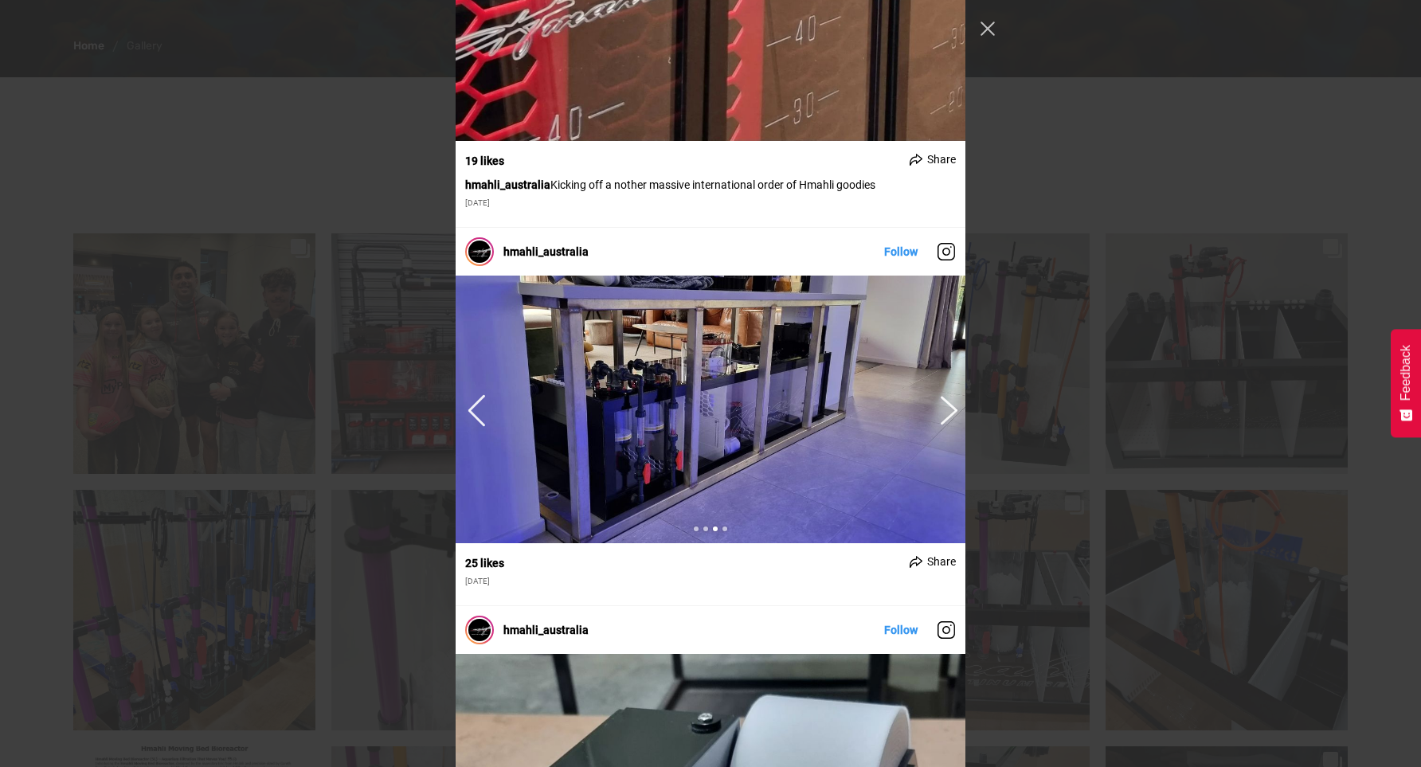
click at [943, 409] on button "Previous image" at bounding box center [946, 409] width 19 height 29
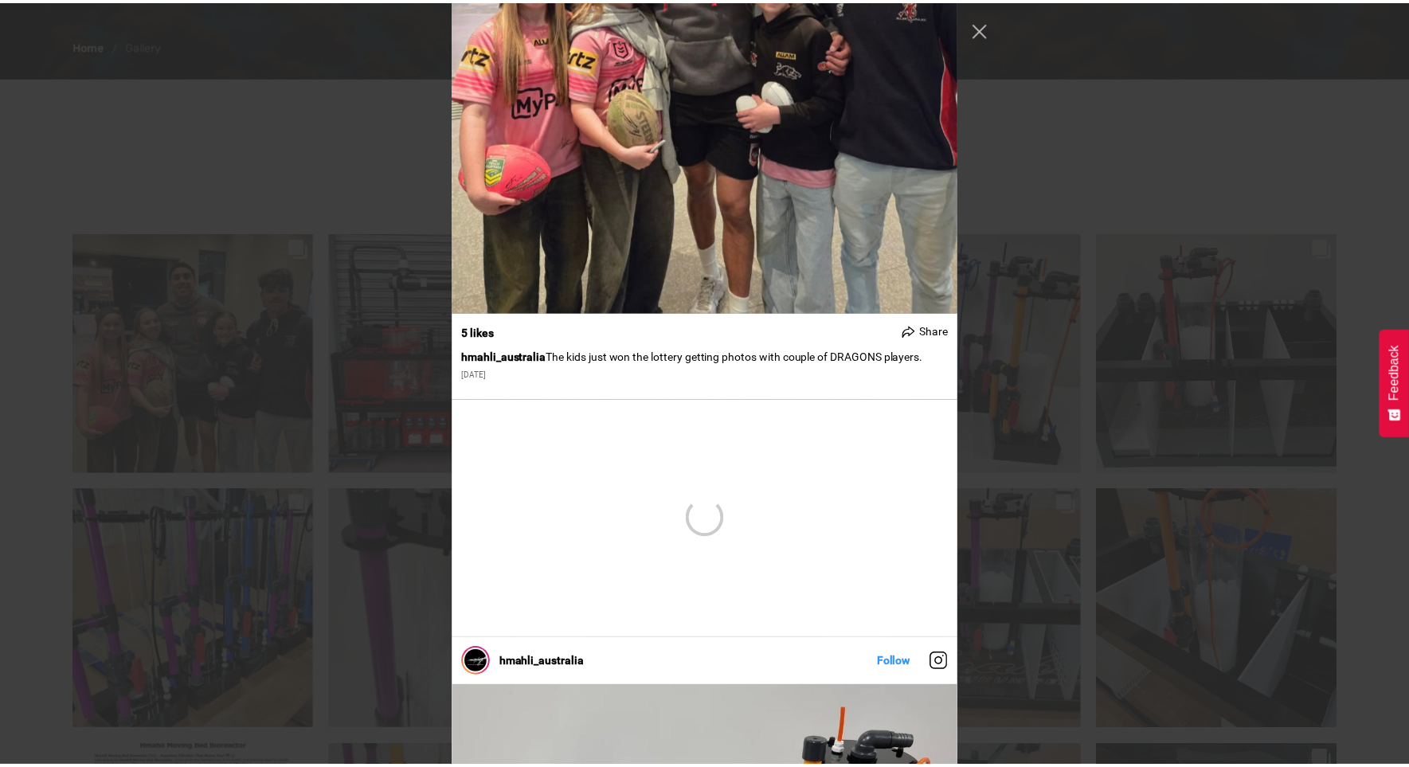
scroll to position [0, 0]
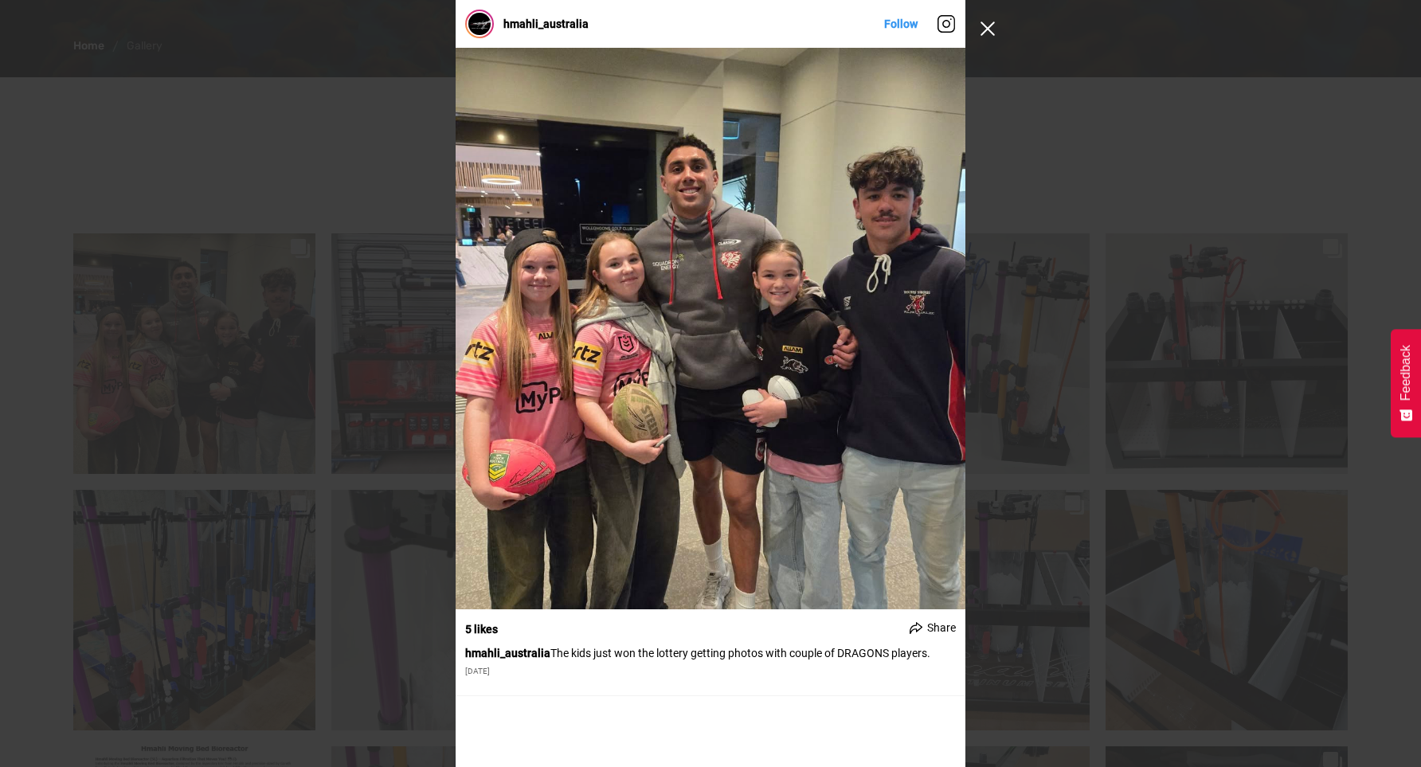
click at [986, 29] on button "Close Instagram Feed Popup" at bounding box center [987, 28] width 25 height 25
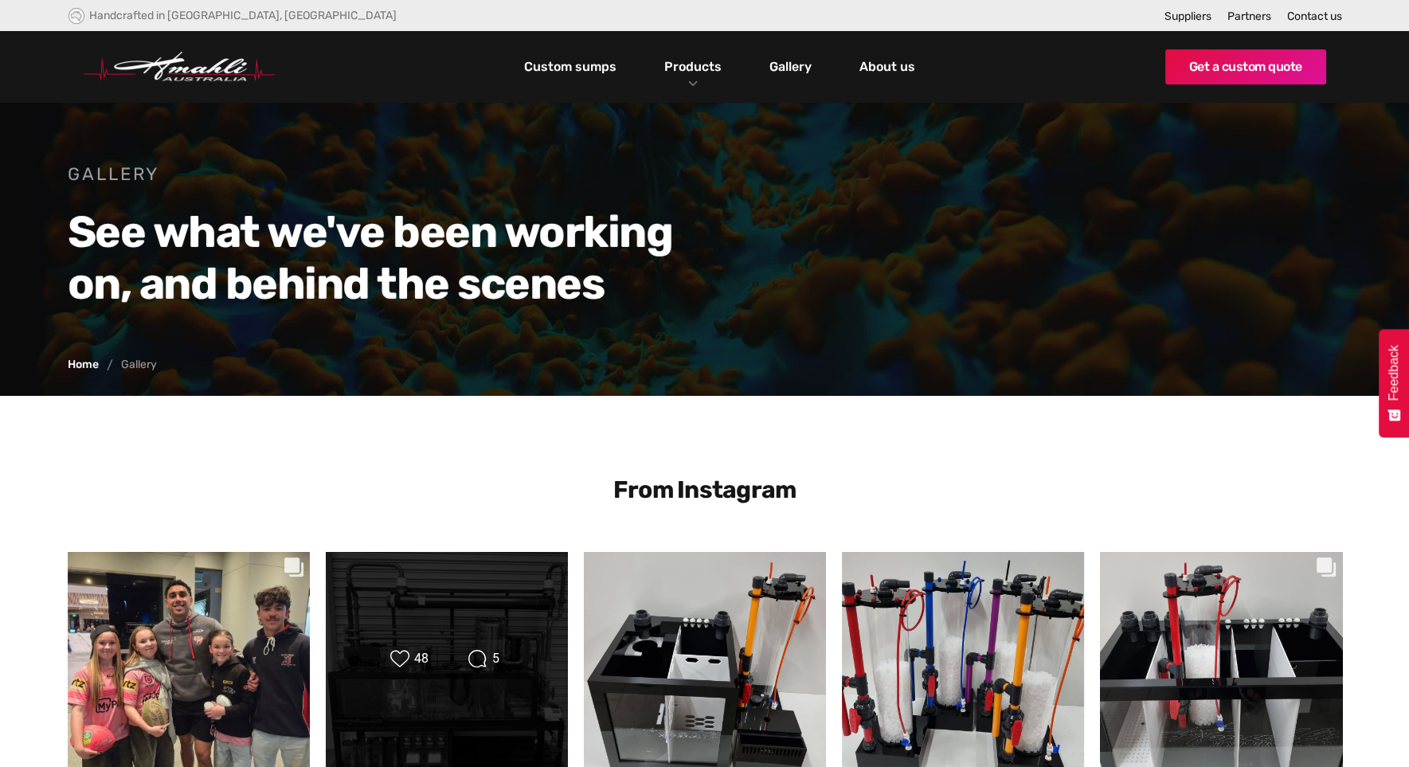
click at [543, 574] on div "Likes Count 48 Comments Count 5" at bounding box center [447, 672] width 244 height 242
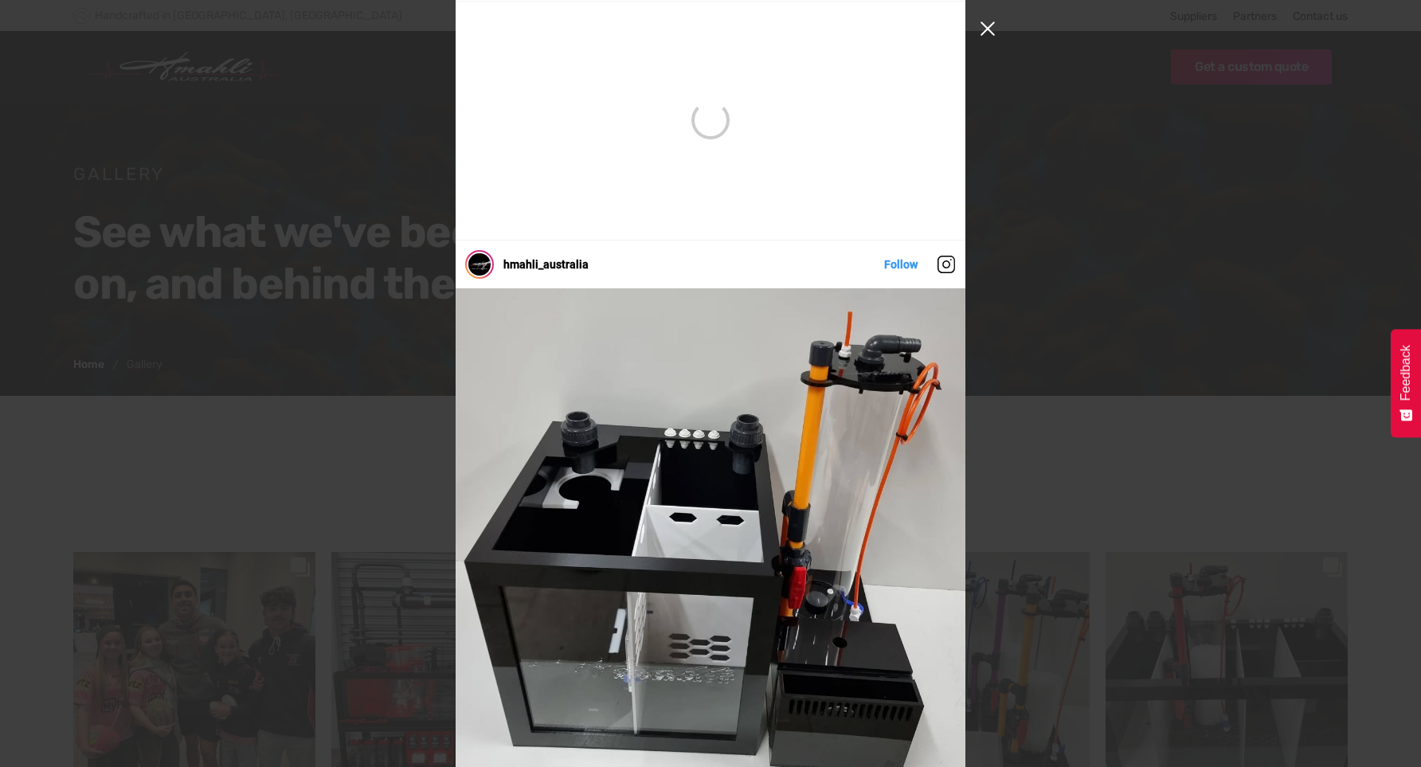
click at [982, 27] on button "Close Instagram Feed Popup" at bounding box center [987, 28] width 25 height 25
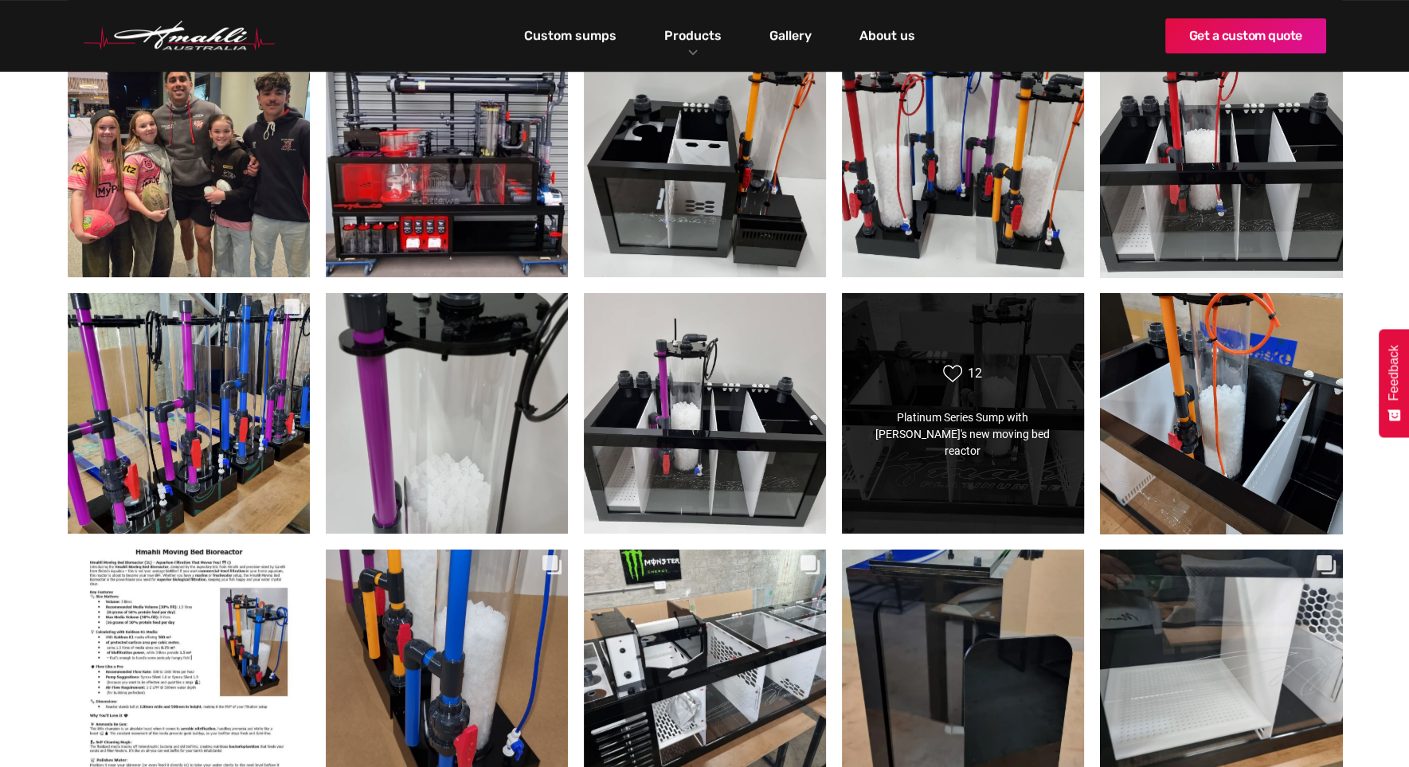
scroll to position [239, 0]
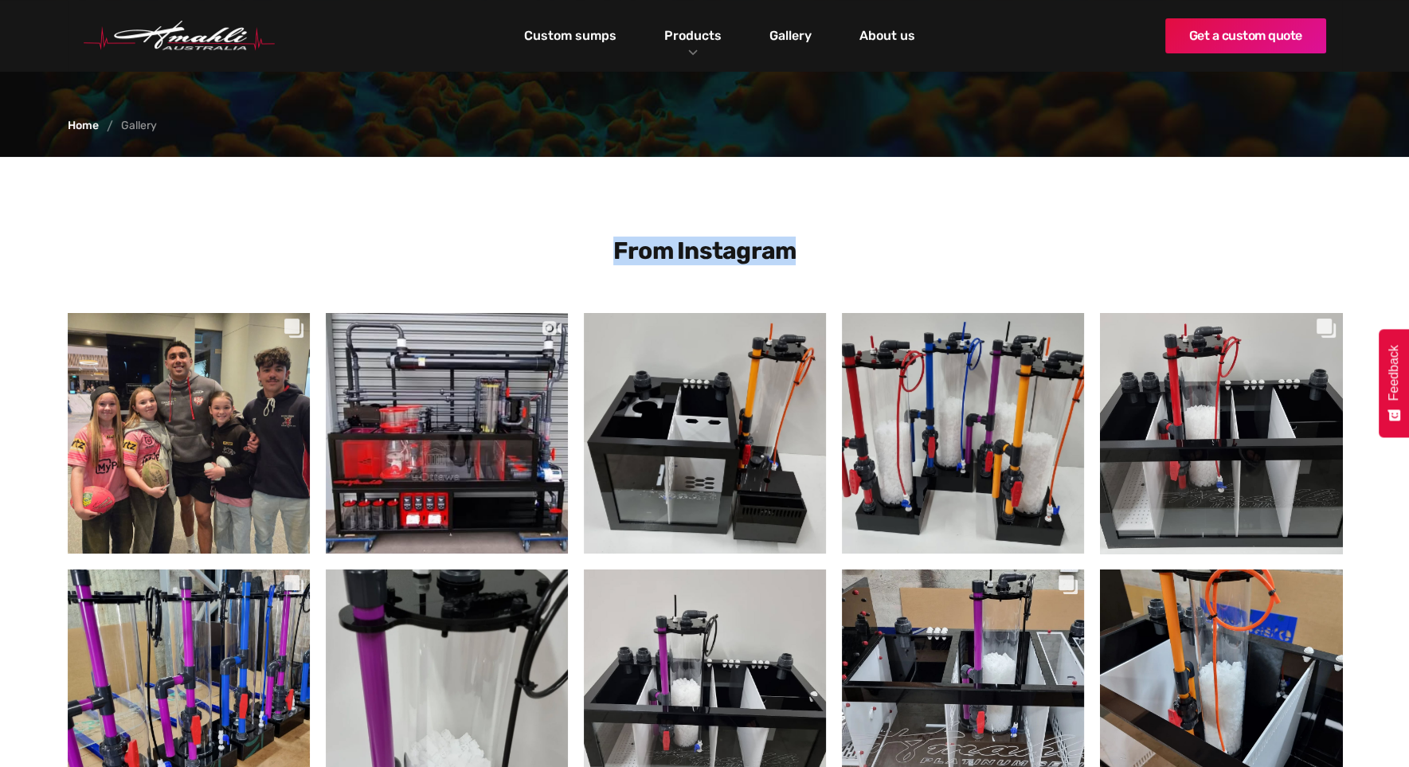
drag, startPoint x: 615, startPoint y: 244, endPoint x: 822, endPoint y: 249, distance: 207.2
click at [822, 249] on h3 "From Instagram" at bounding box center [704, 251] width 613 height 29
drag, startPoint x: 822, startPoint y: 249, endPoint x: 778, endPoint y: 254, distance: 44.1
click at [778, 254] on h3 "From Instagram" at bounding box center [704, 251] width 613 height 29
click at [698, 249] on h3 "From Instagram" at bounding box center [704, 251] width 613 height 29
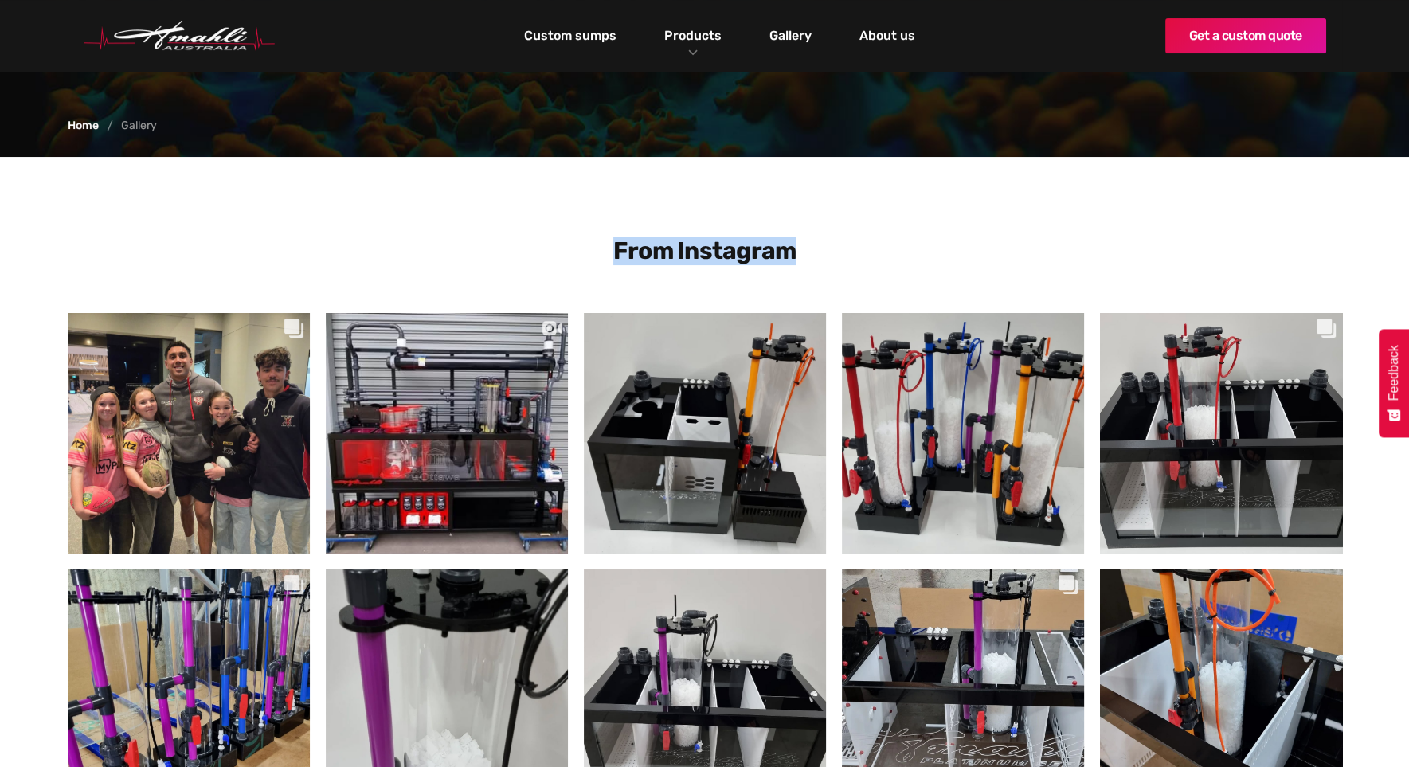
drag, startPoint x: 617, startPoint y: 249, endPoint x: 803, endPoint y: 255, distance: 186.5
click at [803, 255] on h3 "From Instagram" at bounding box center [704, 251] width 613 height 29
drag, startPoint x: 803, startPoint y: 255, endPoint x: 718, endPoint y: 251, distance: 85.3
click at [718, 251] on h3 "From Instagram" at bounding box center [704, 251] width 613 height 29
drag, startPoint x: 613, startPoint y: 249, endPoint x: 794, endPoint y: 247, distance: 180.8
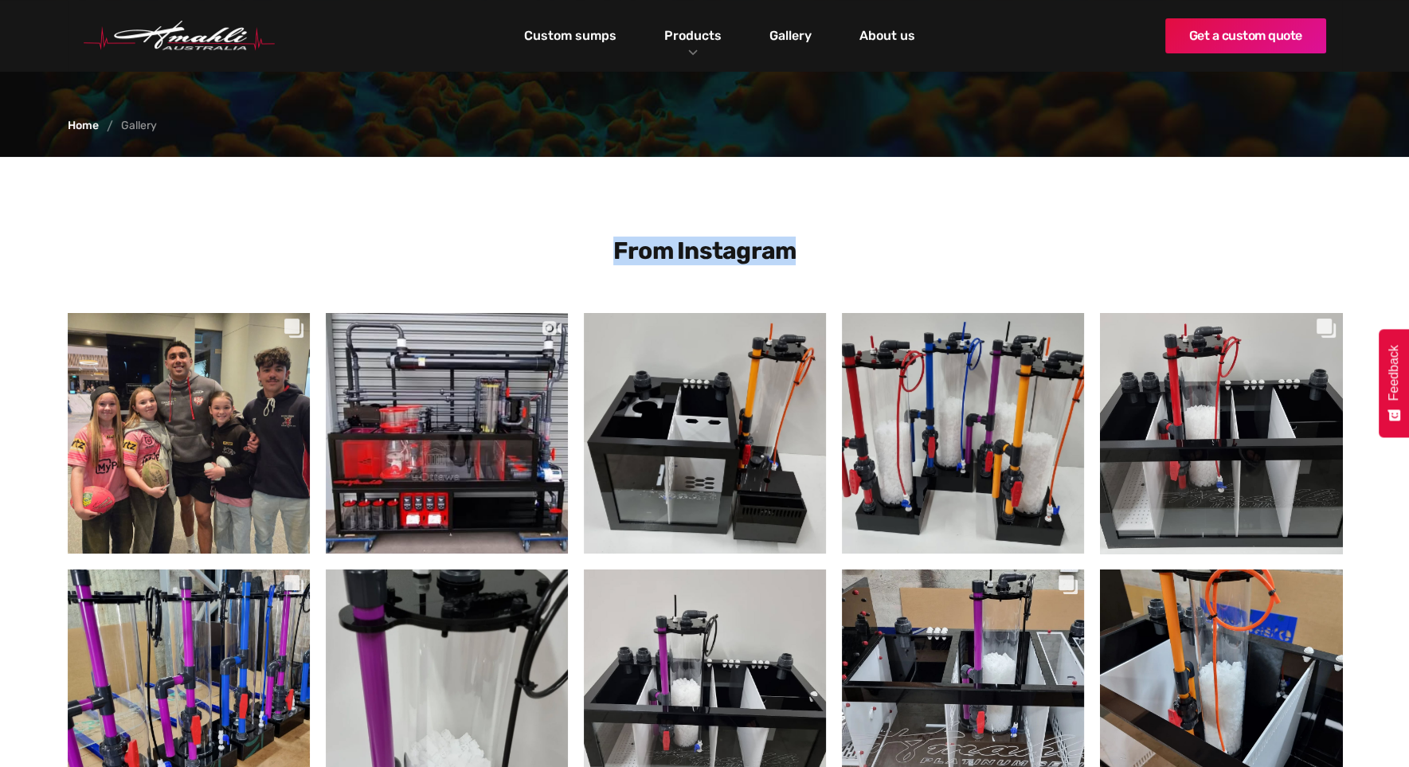
click at [794, 247] on h3 "From Instagram" at bounding box center [704, 251] width 613 height 29
drag, startPoint x: 794, startPoint y: 247, endPoint x: 768, endPoint y: 252, distance: 26.7
click at [768, 252] on h3 "From Instagram" at bounding box center [704, 251] width 613 height 29
click at [864, 244] on h3 "From Instagram" at bounding box center [704, 251] width 613 height 29
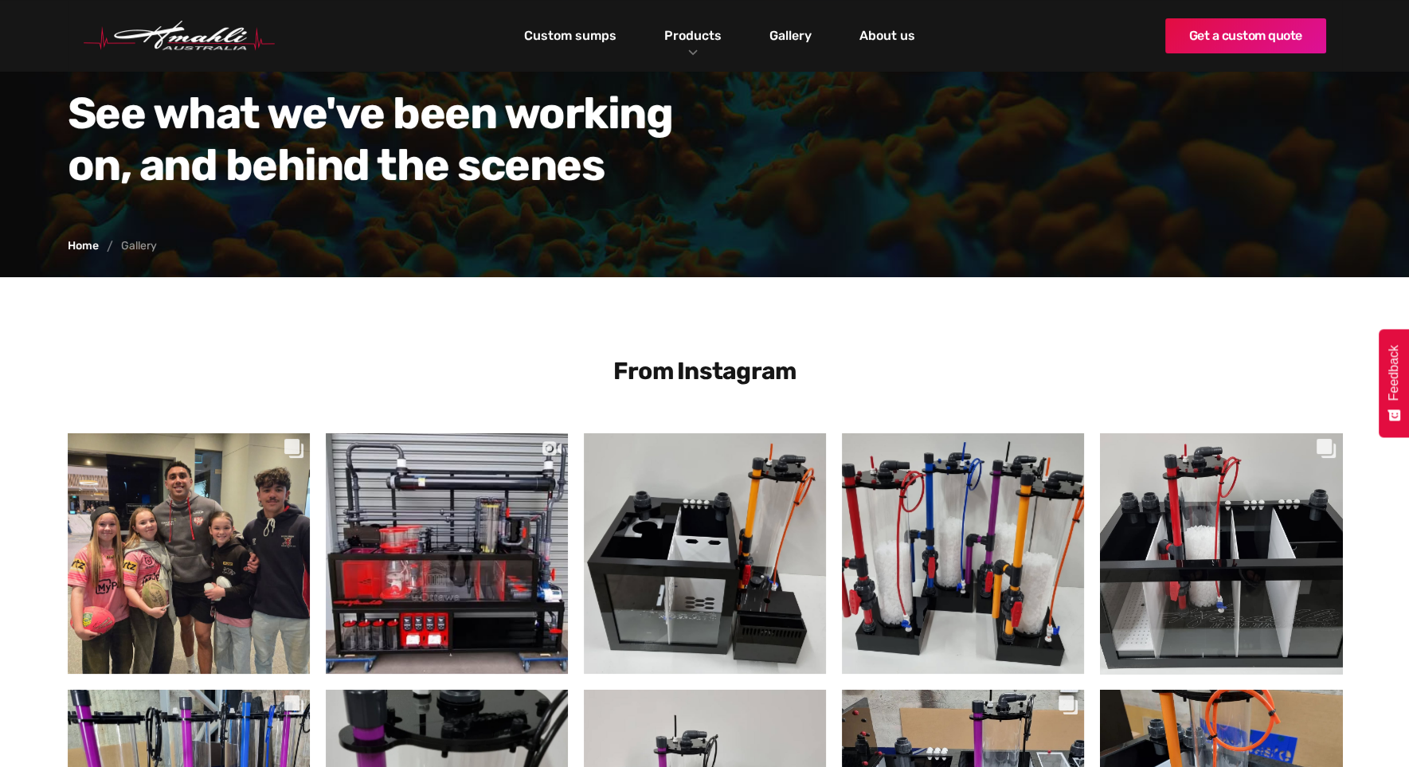
scroll to position [0, 0]
